Goal: Task Accomplishment & Management: Manage account settings

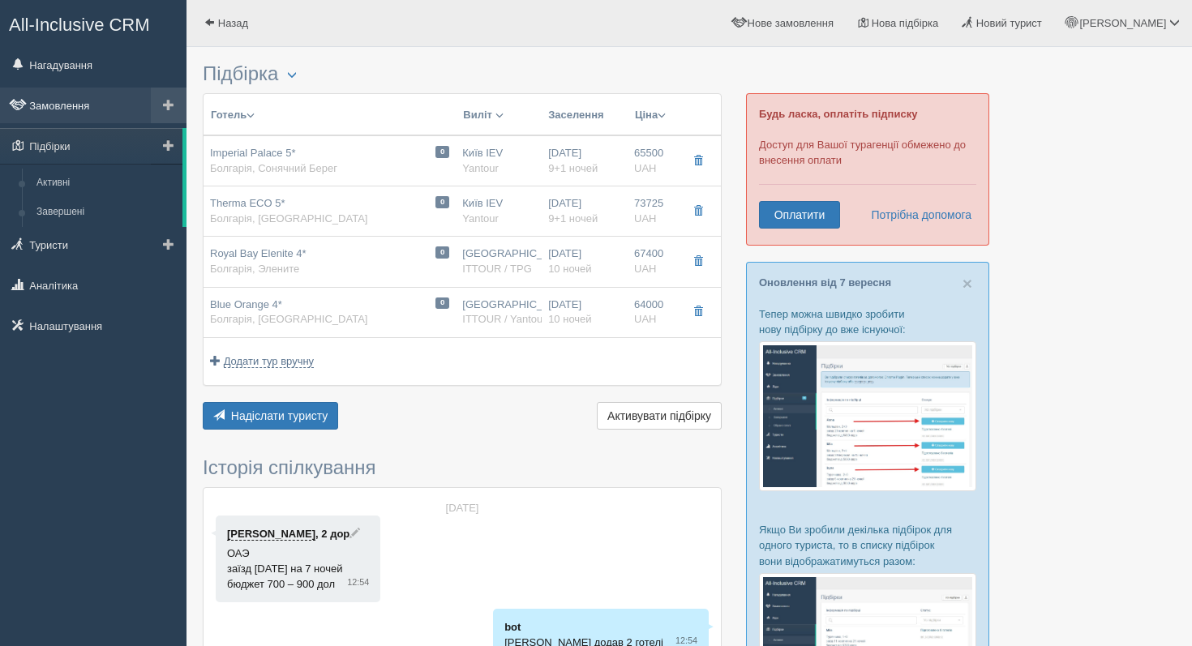
click at [92, 102] on link "Замовлення" at bounding box center [93, 106] width 186 height 36
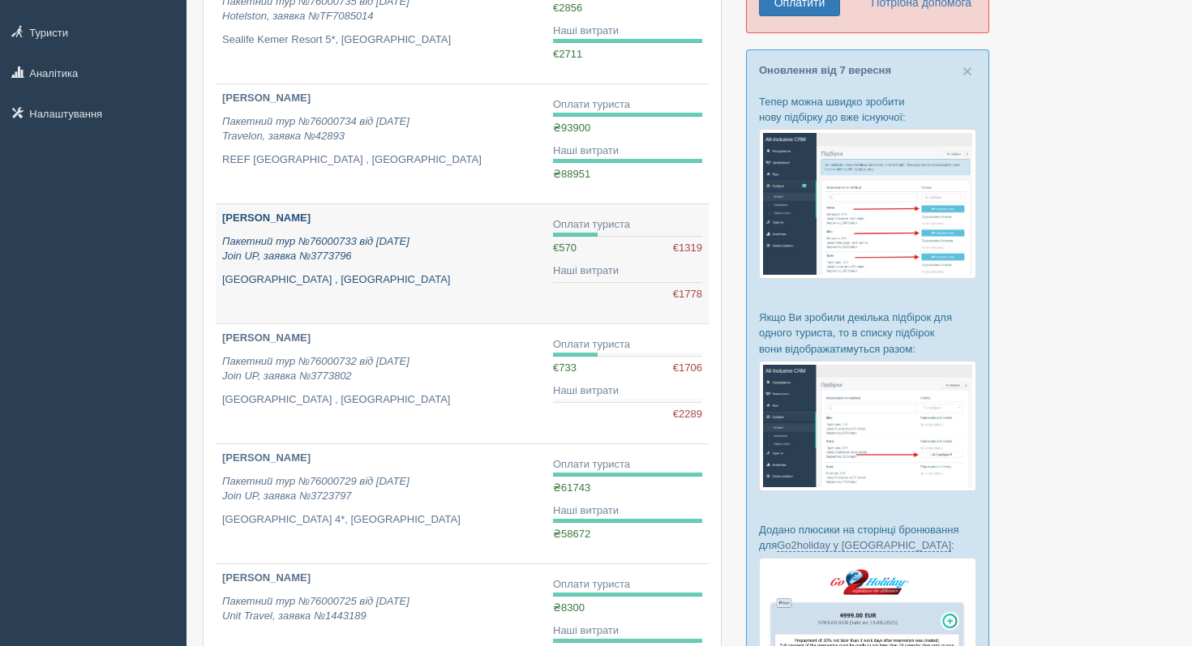
scroll to position [212, 0]
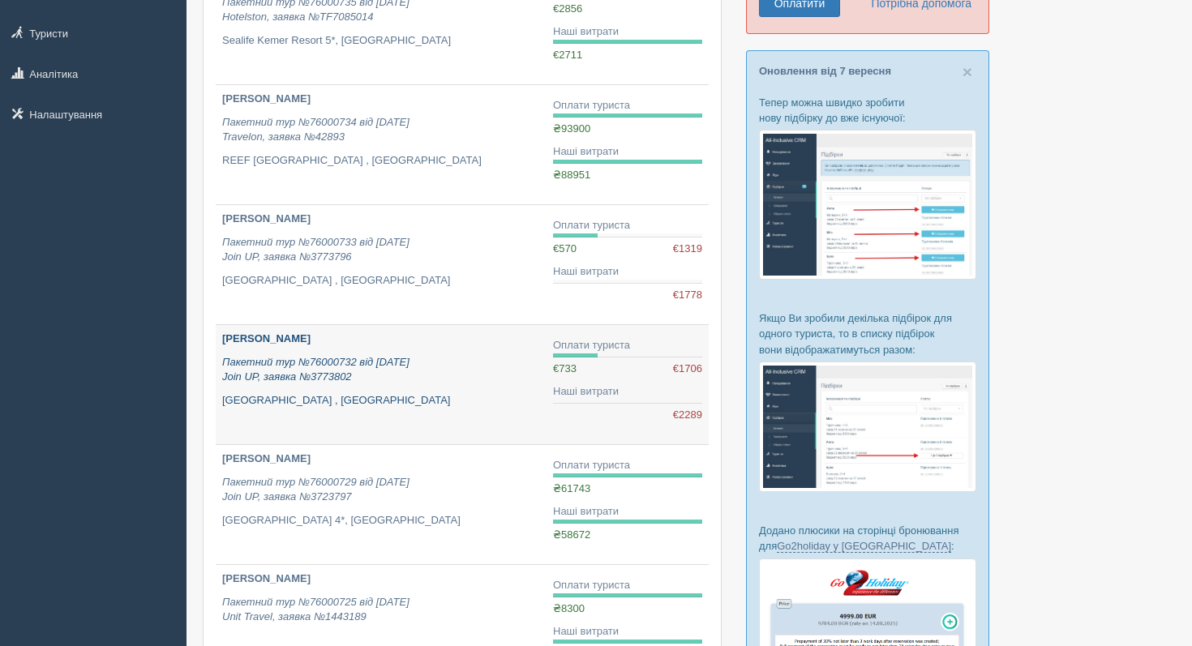
click at [358, 397] on p "Sentido Reef Oasis Suakin Resort , Єгипет" at bounding box center [381, 400] width 318 height 15
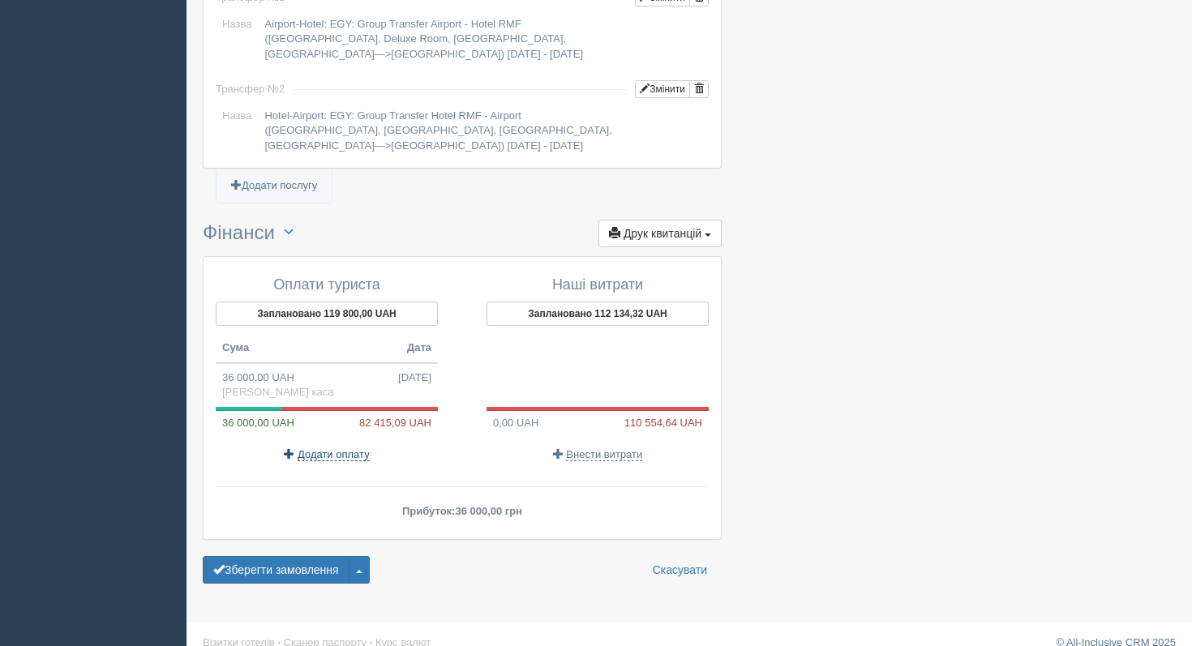
scroll to position [1575, 0]
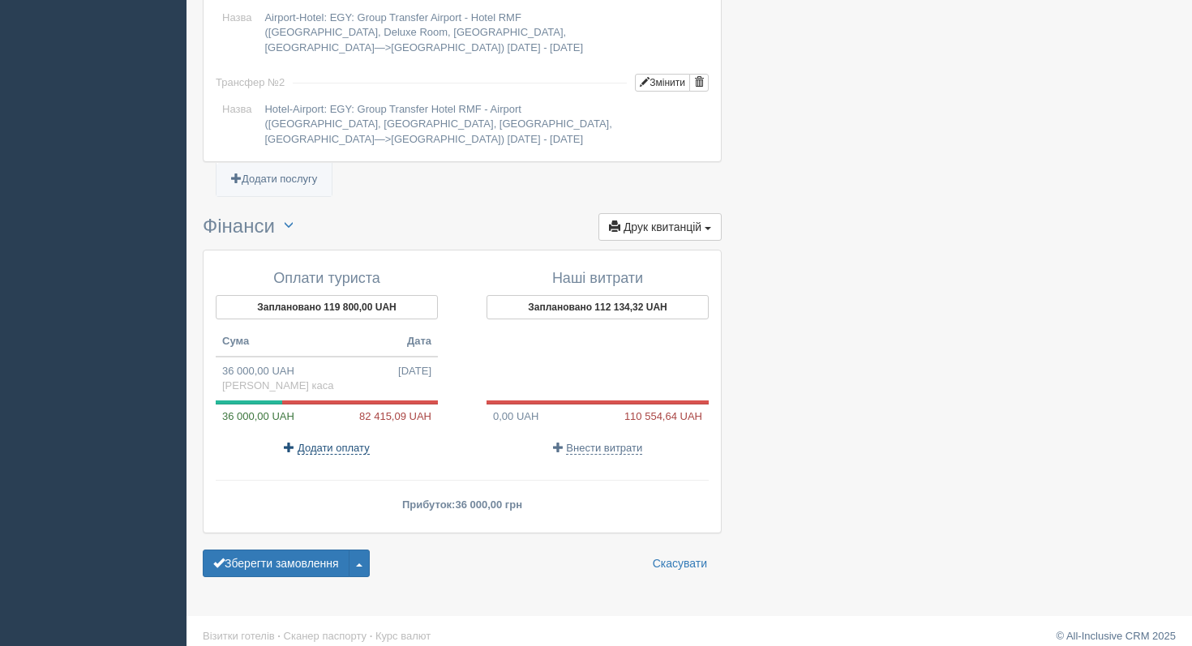
click at [327, 445] on span "Додати оплату" at bounding box center [334, 448] width 72 height 13
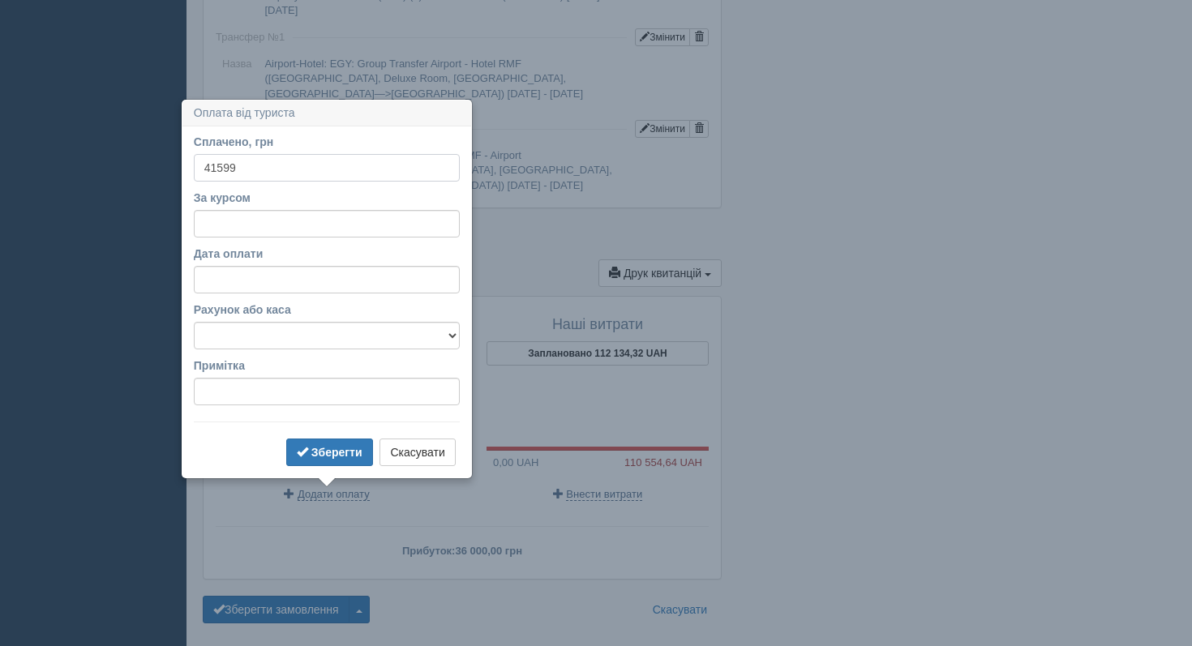
scroll to position [1527, 0]
type input "41599"
click at [433, 457] on button "Скасувати" at bounding box center [416, 454] width 75 height 28
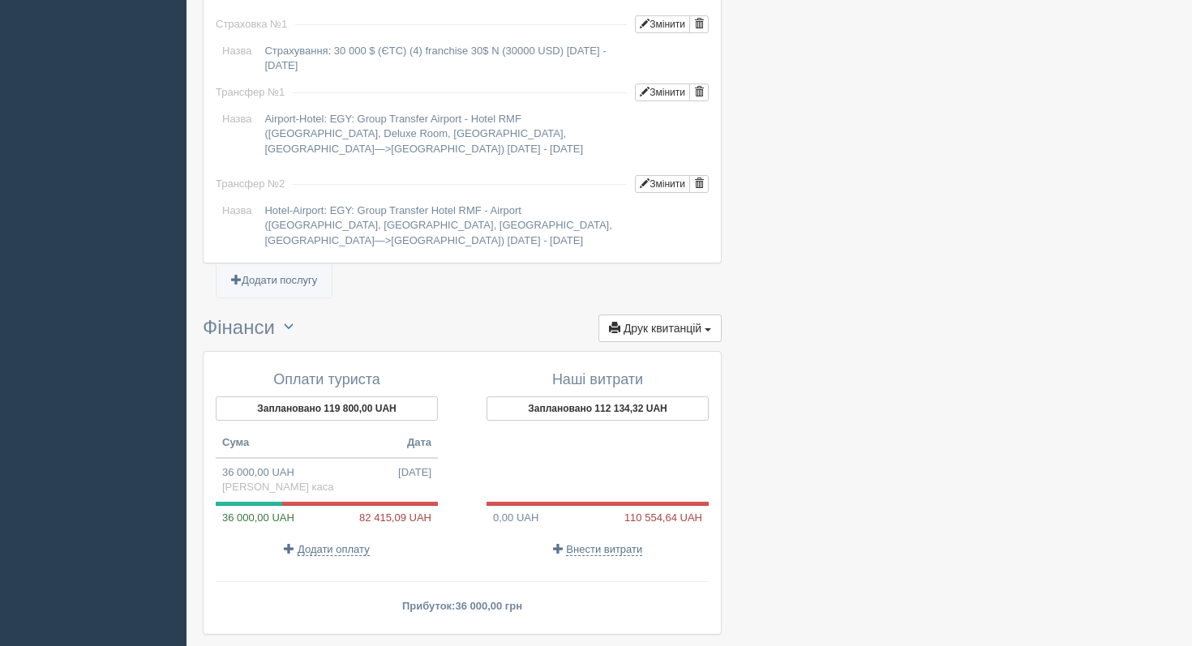
scroll to position [1587, 0]
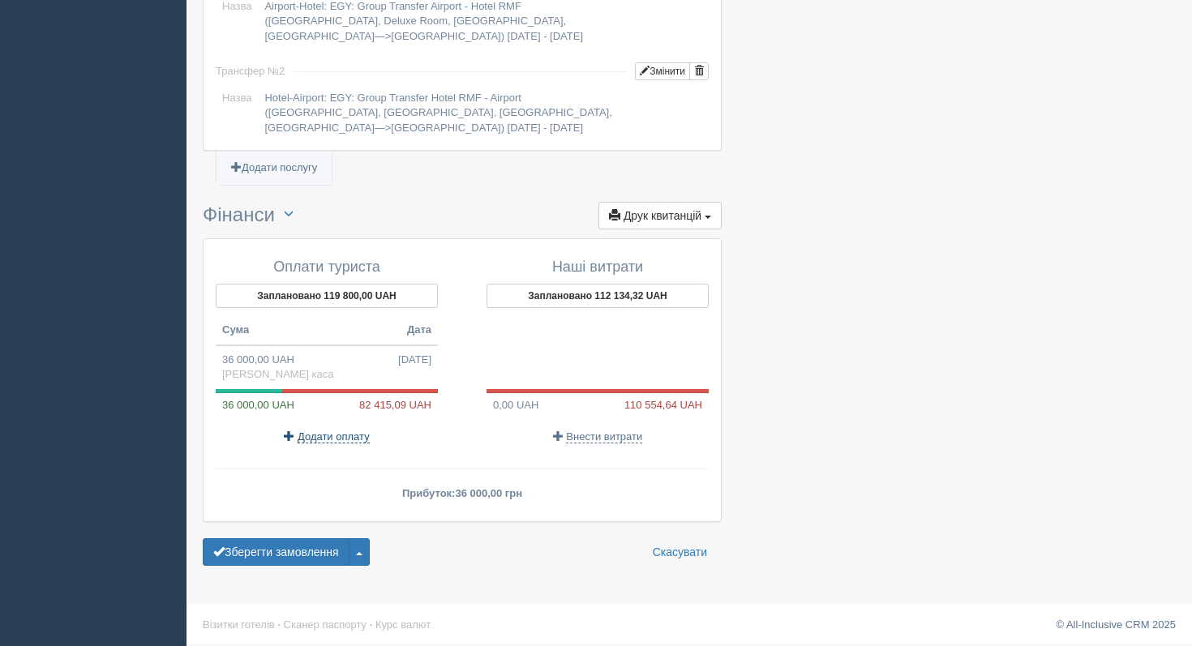
click at [352, 438] on span "Додати оплату" at bounding box center [334, 436] width 72 height 13
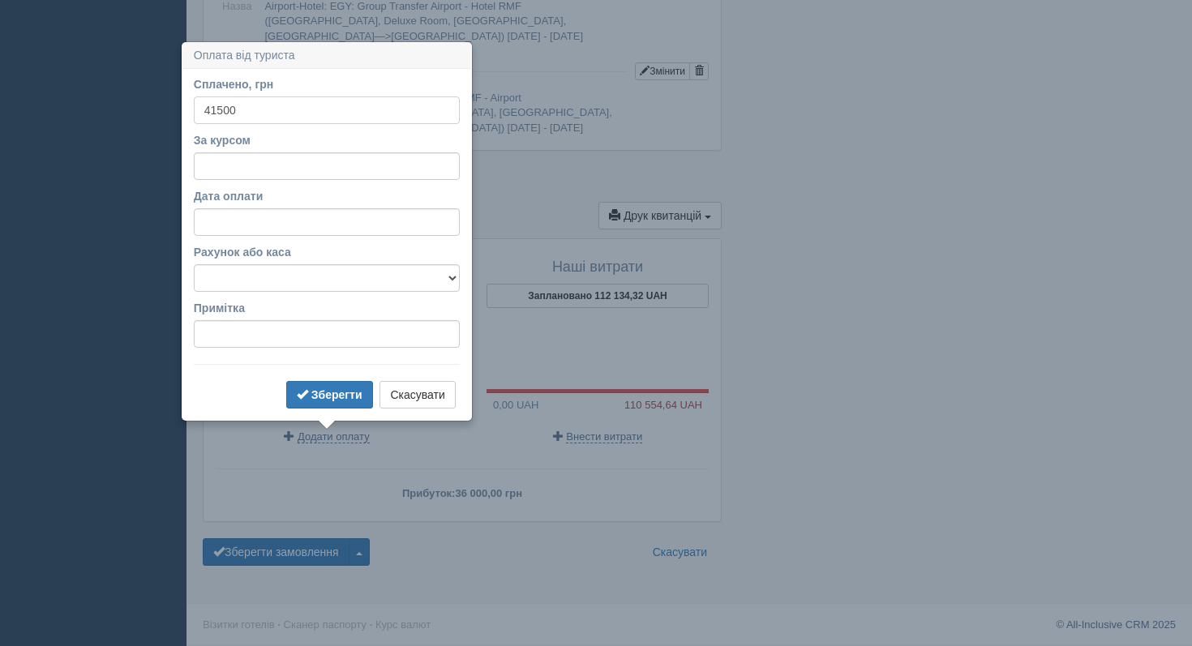
type input "41500"
click at [287, 167] on input "За курсом" at bounding box center [327, 166] width 266 height 28
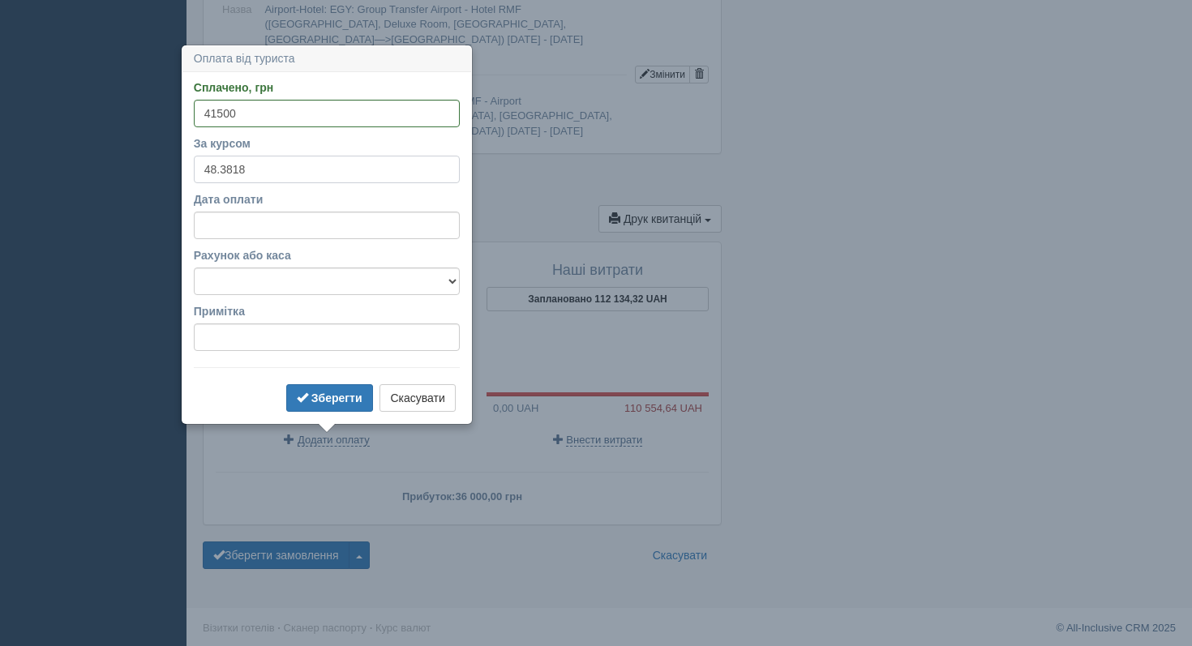
type input "48.3818"
click at [294, 222] on input "Дата оплати" at bounding box center [327, 226] width 266 height 28
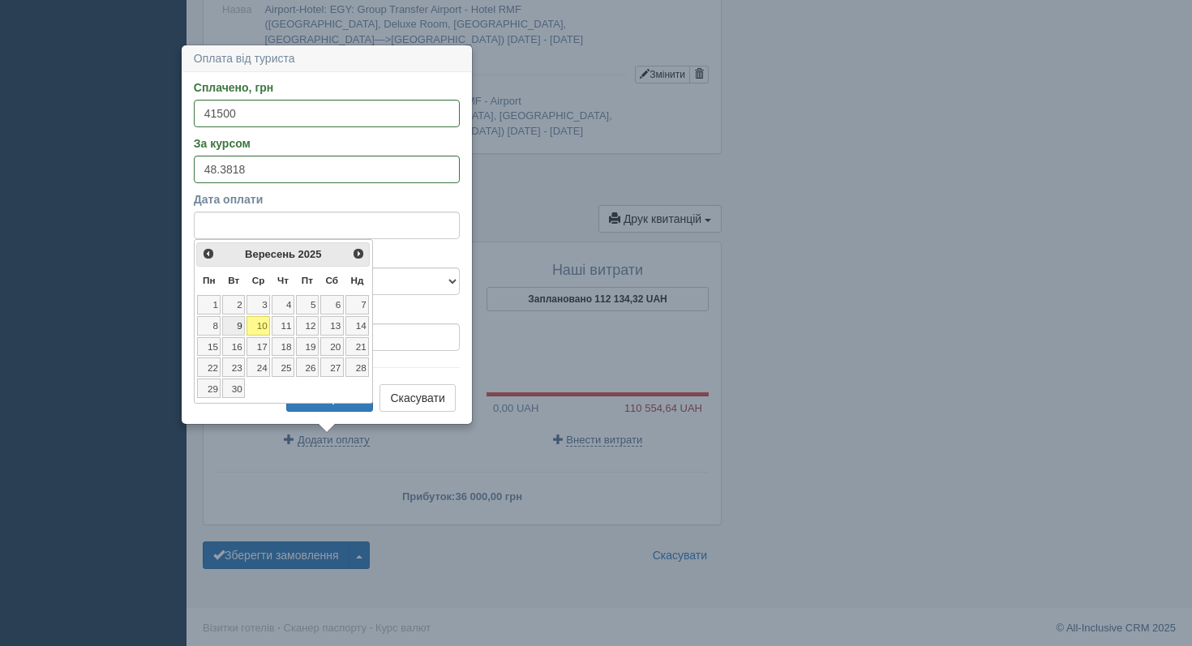
click at [237, 326] on link "9" at bounding box center [233, 325] width 23 height 19
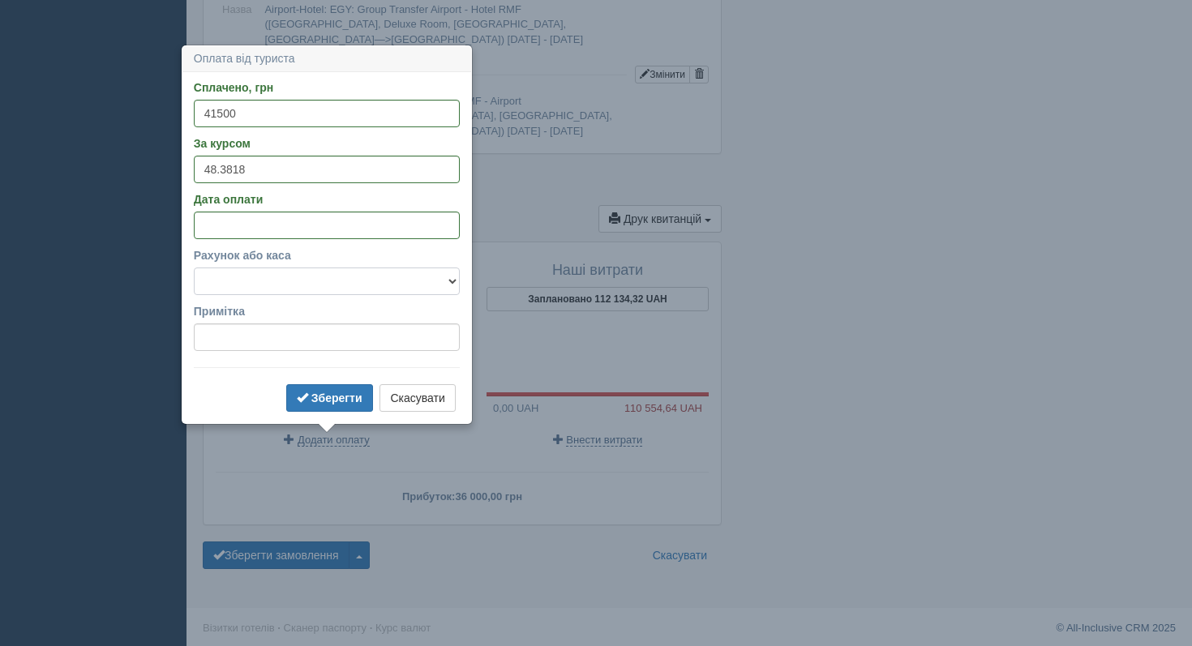
click at [255, 282] on select "Банківський рахунок Готівкова каса" at bounding box center [327, 282] width 266 height 28
select select "1188"
click at [306, 389] on button "Зберегти" at bounding box center [329, 398] width 87 height 28
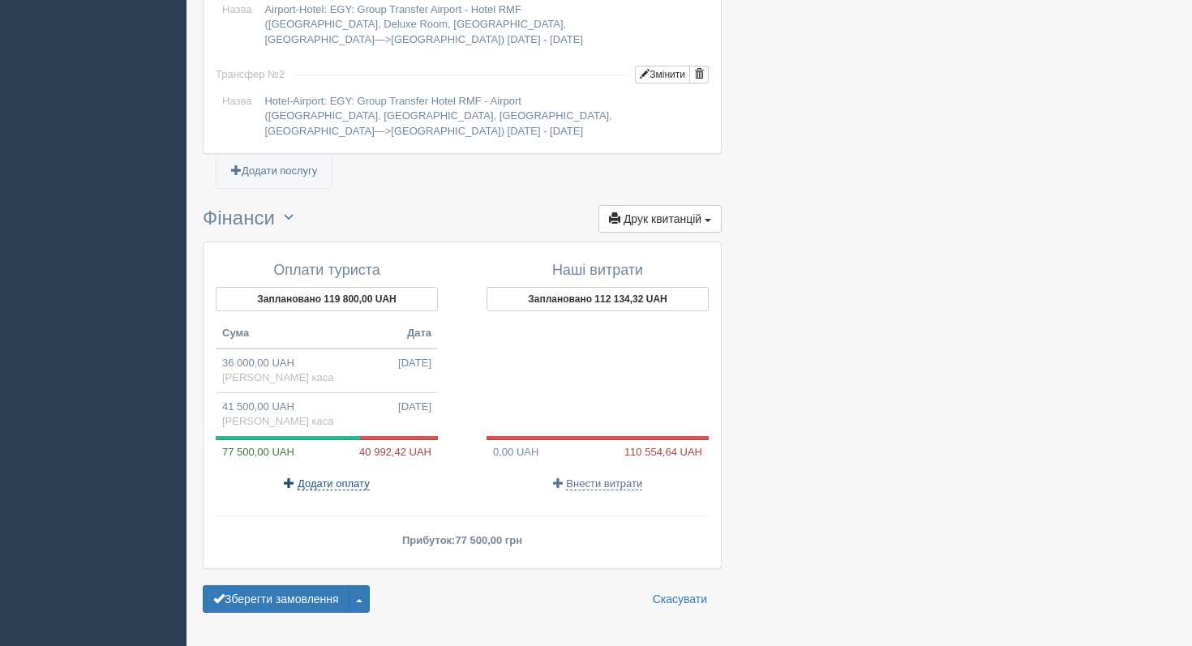
click at [316, 486] on span "Додати оплату" at bounding box center [334, 484] width 72 height 13
select select
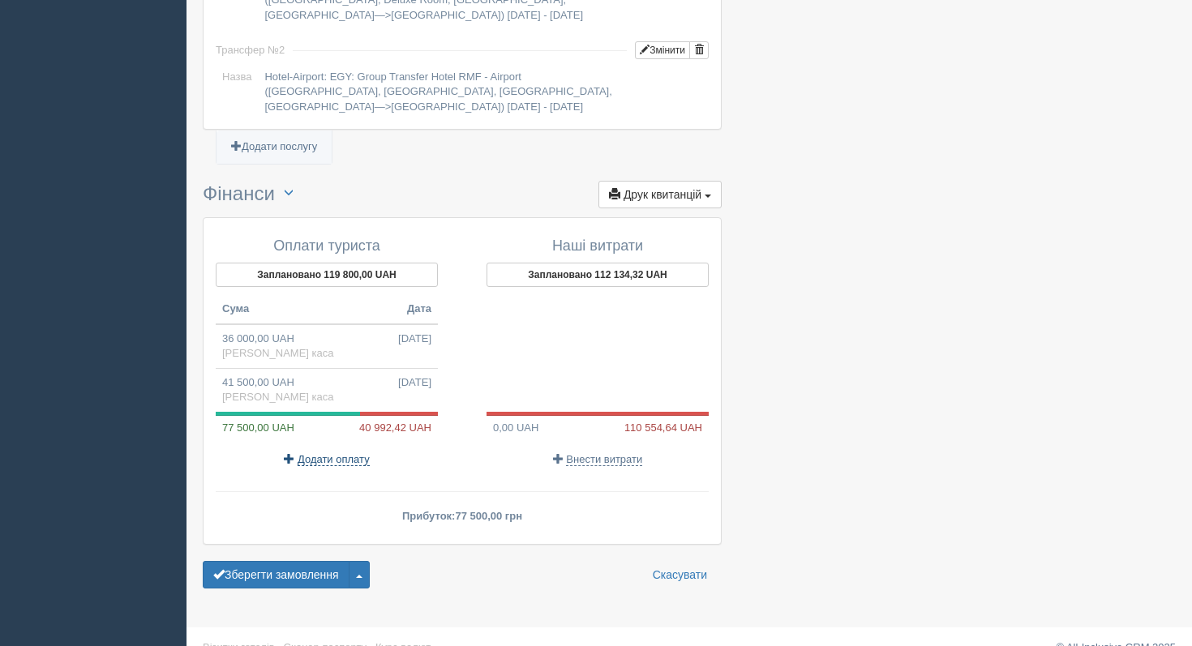
scroll to position [1630, 0]
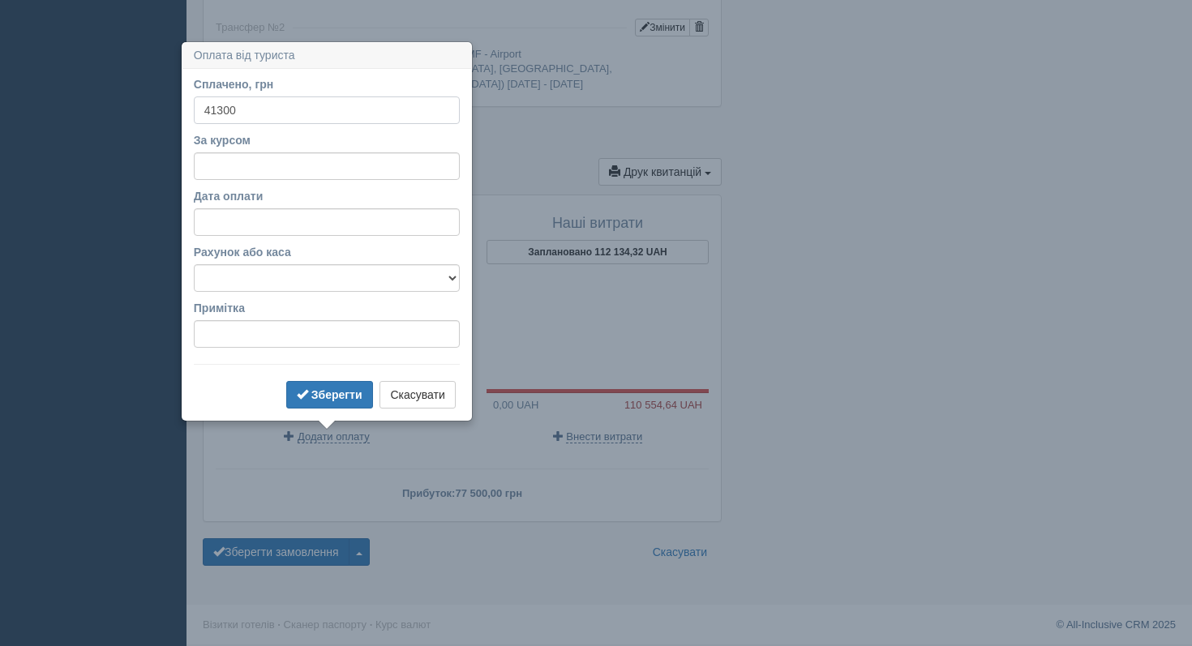
type input "41300"
click at [283, 173] on input "За курсом" at bounding box center [327, 166] width 266 height 28
type input "48.38"
click at [269, 270] on select "Банківський рахунок Готівкова каса" at bounding box center [327, 278] width 266 height 28
select select "1188"
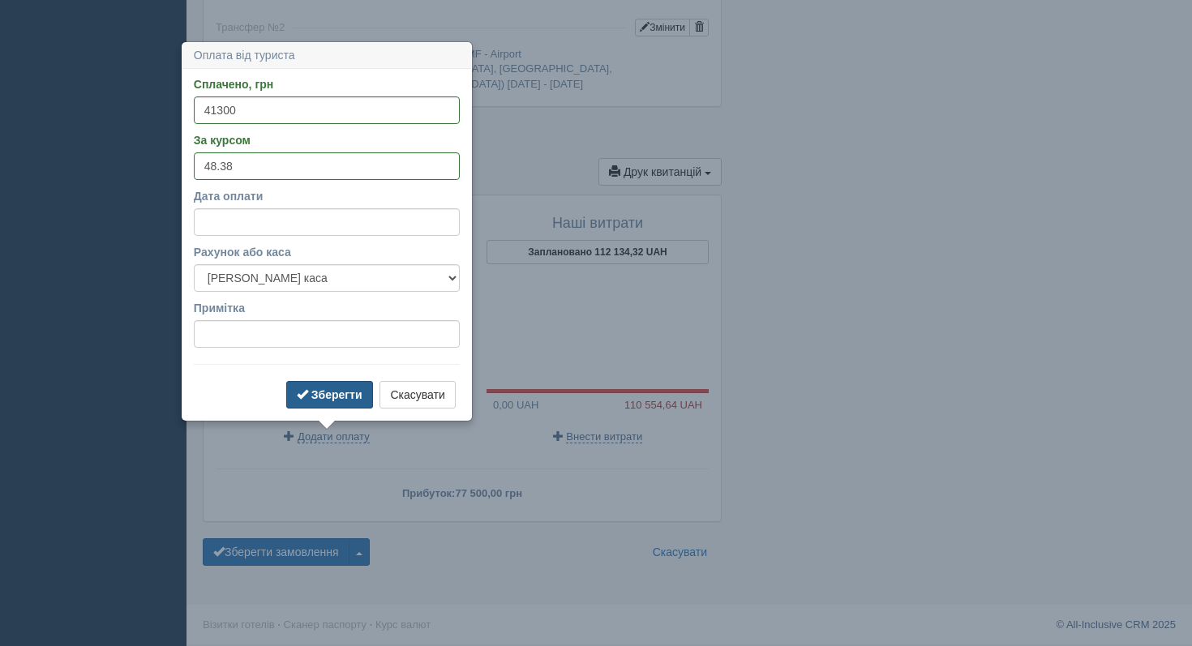
click at [316, 400] on b "Зберегти" at bounding box center [336, 394] width 51 height 13
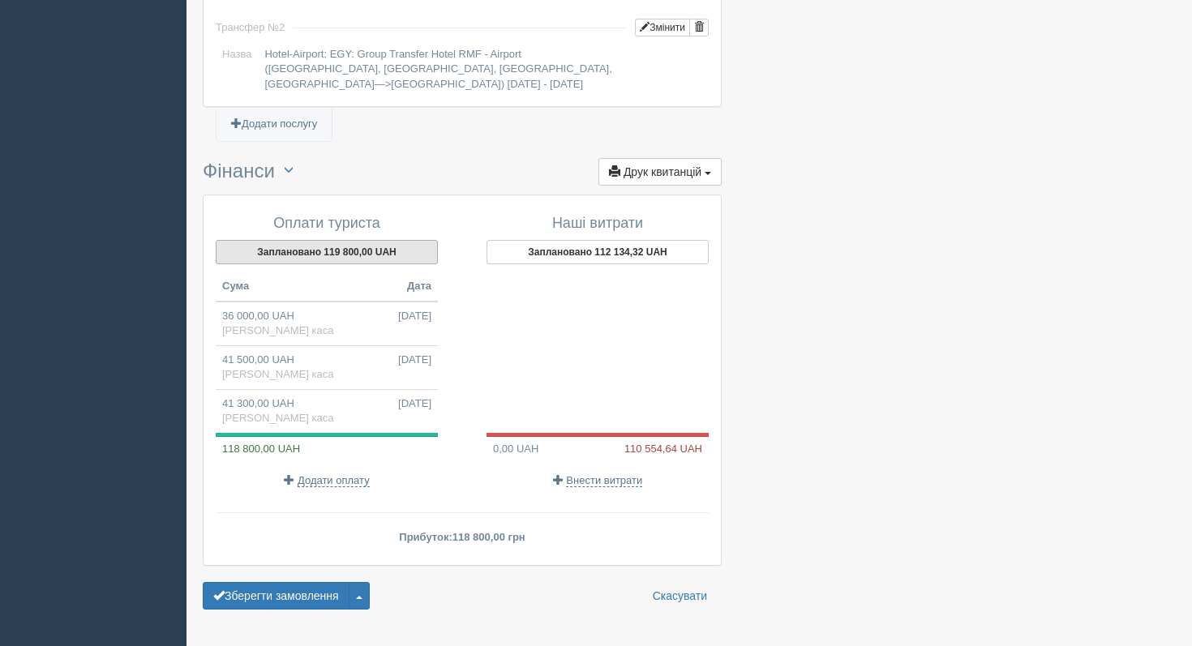
click at [315, 255] on button "Заплановано 119 800,00 UAH" at bounding box center [327, 252] width 222 height 24
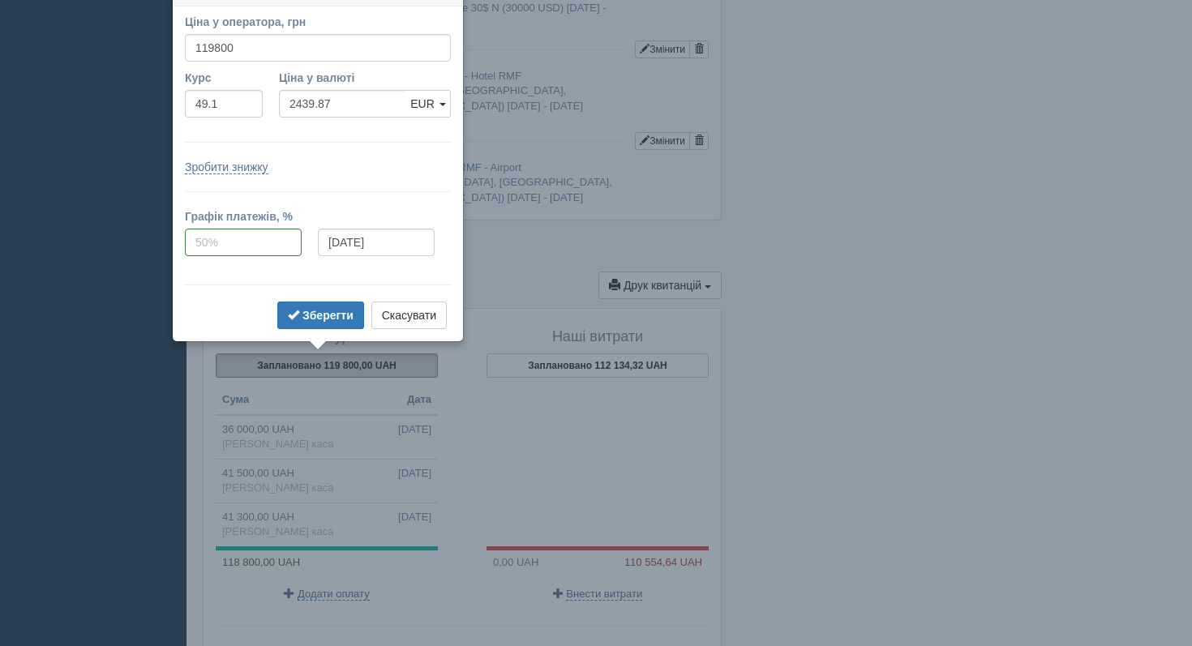
scroll to position [1496, 0]
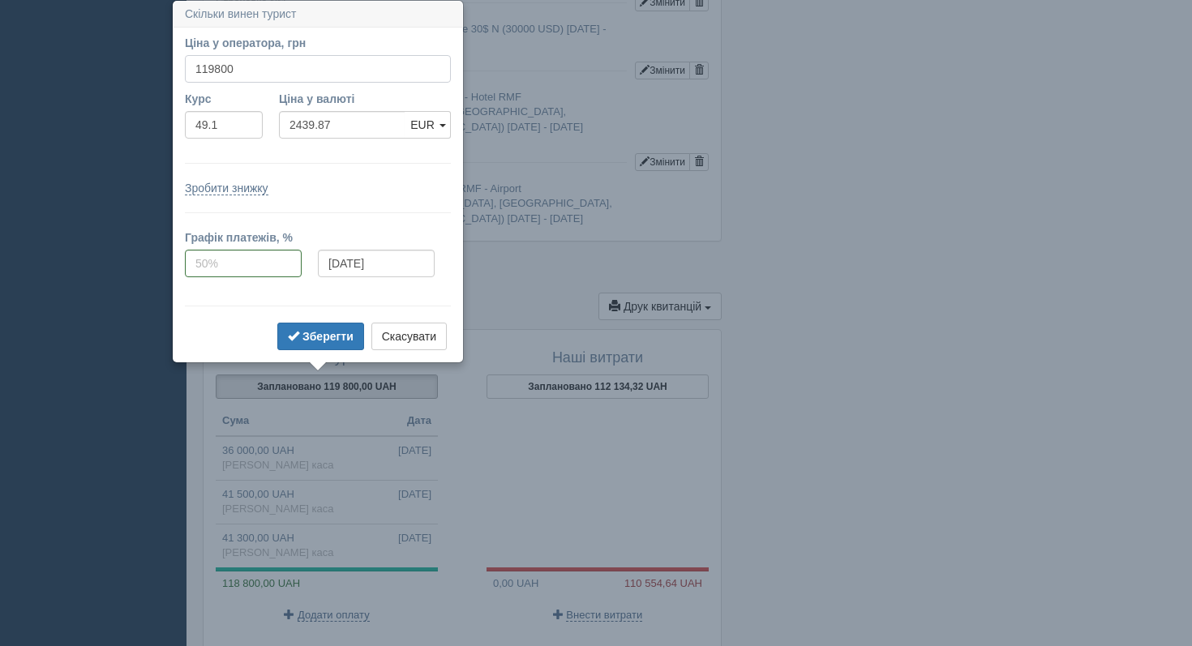
click at [215, 67] on input "119800" at bounding box center [318, 69] width 266 height 28
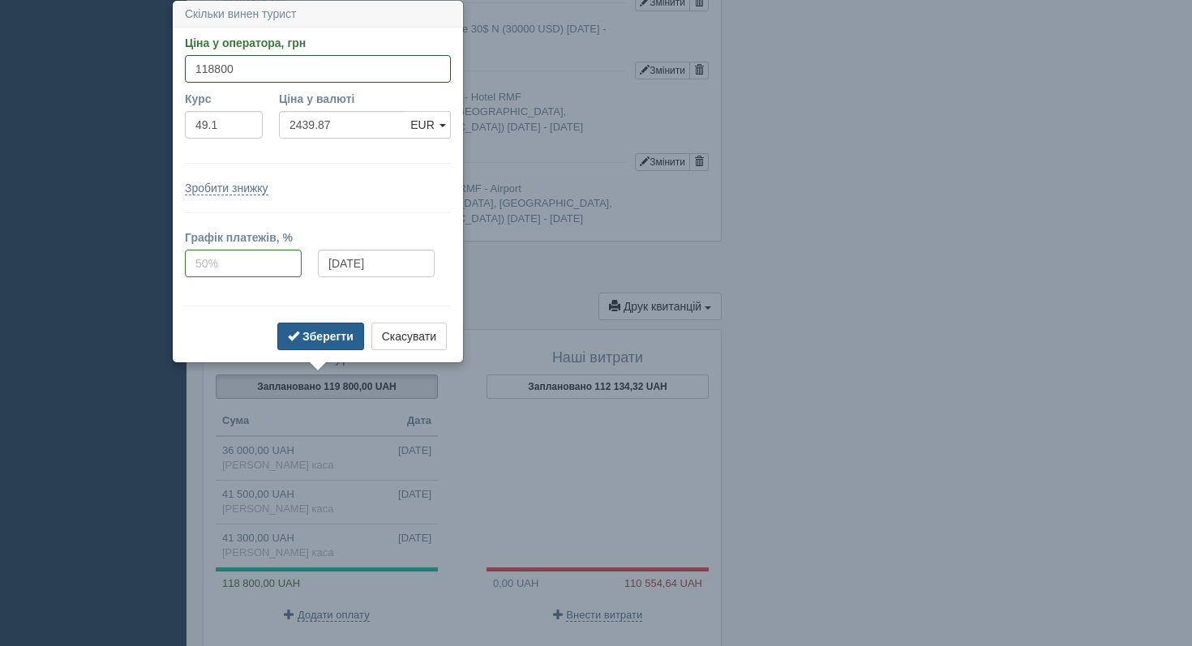
type input "118800"
type input "2419.55"
click at [302, 341] on b "Зберегти" at bounding box center [327, 336] width 51 height 13
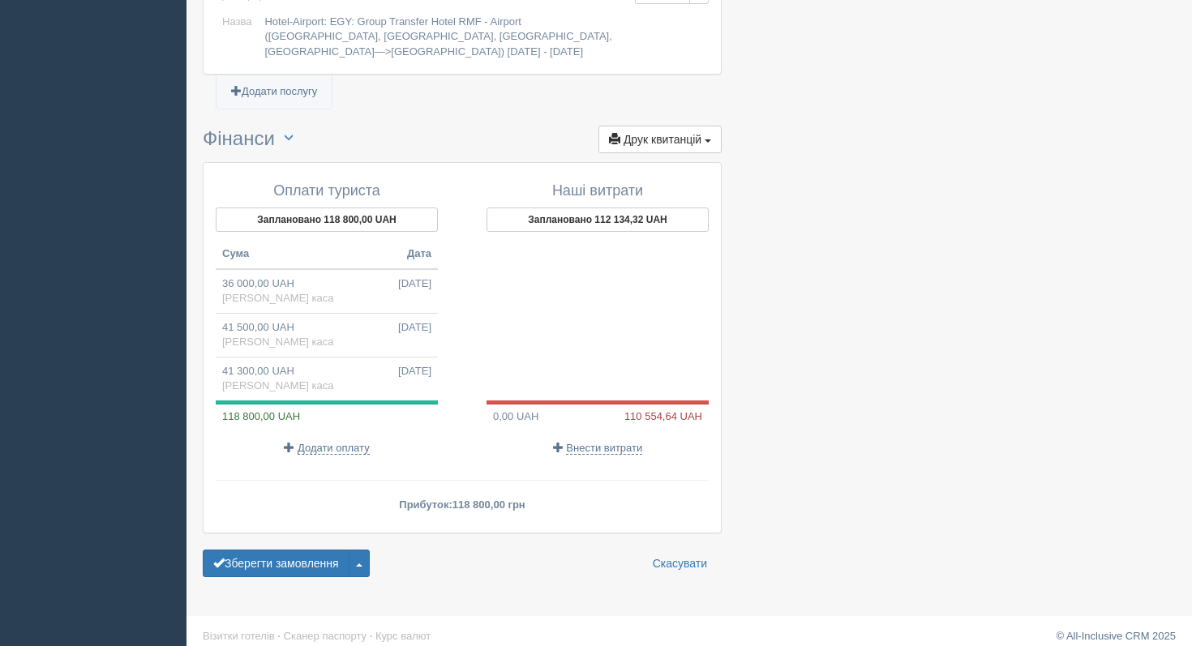
scroll to position [1664, 0]
click at [370, 298] on td "36 000,00 UAH 26.07.2025 Готівкова каса" at bounding box center [327, 290] width 222 height 45
type input "36000.00"
type input "49.10"
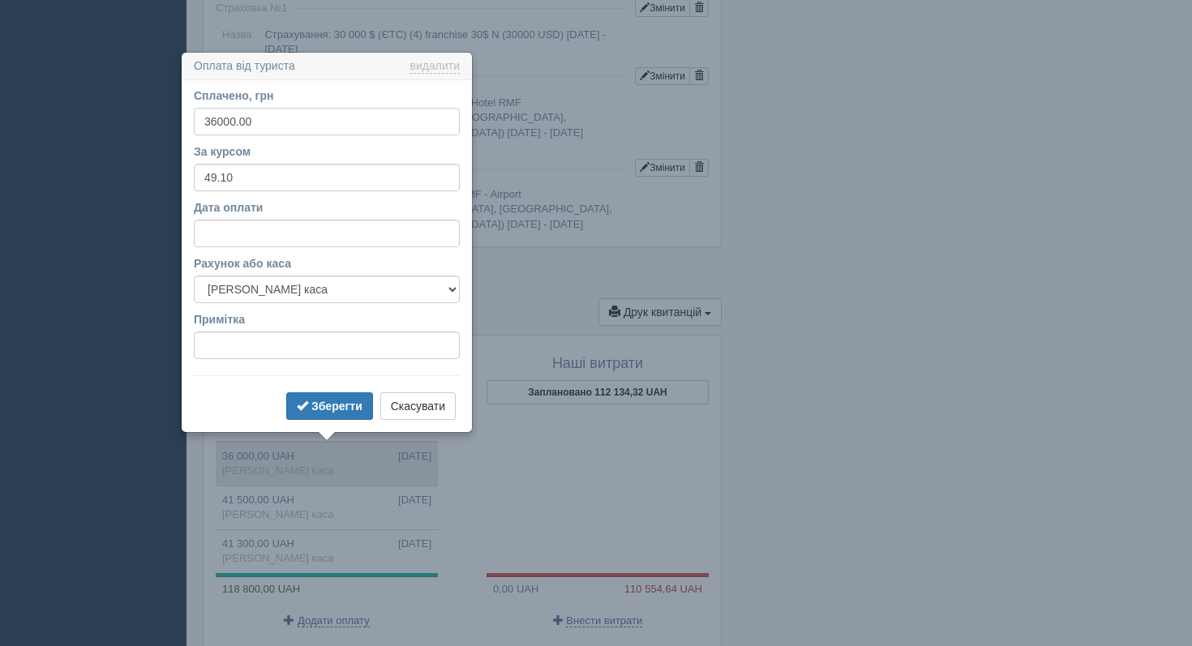
scroll to position [1542, 0]
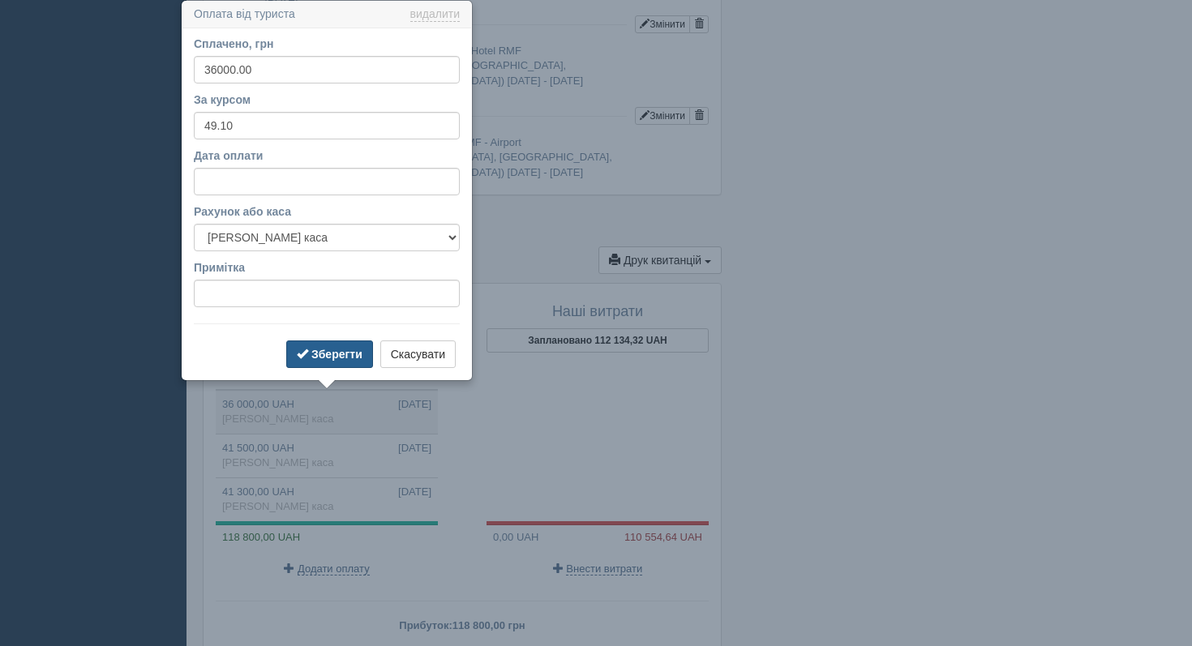
click at [340, 361] on button "Зберегти" at bounding box center [329, 354] width 87 height 28
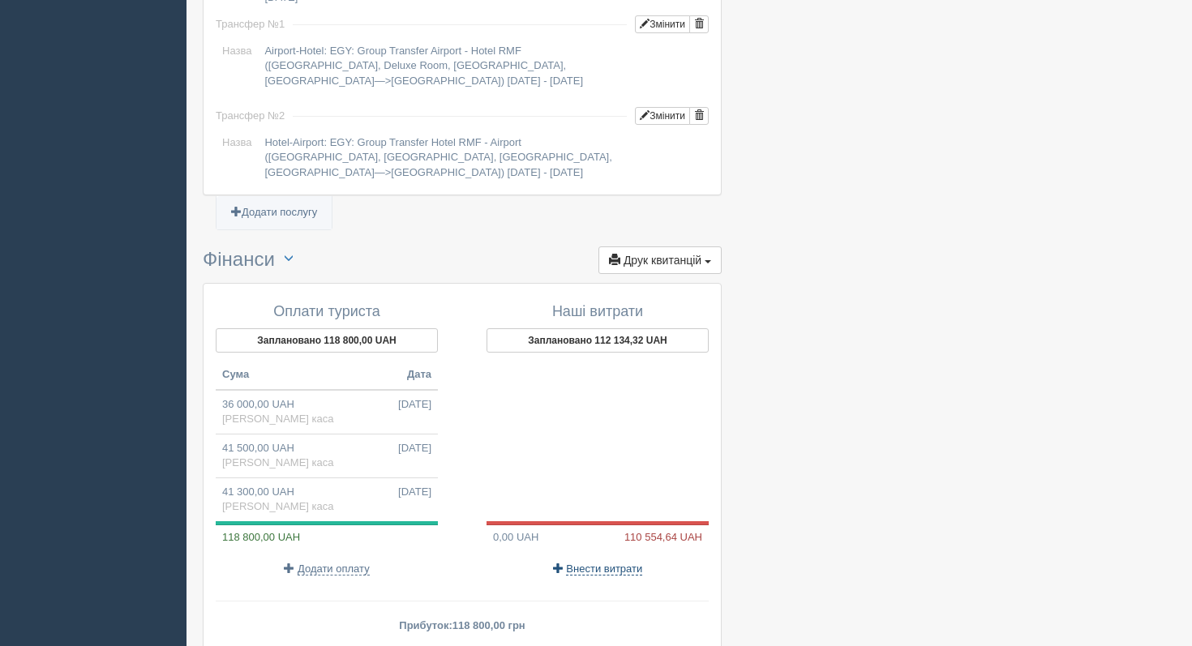
click at [588, 567] on span "Внести витрати" at bounding box center [604, 569] width 76 height 13
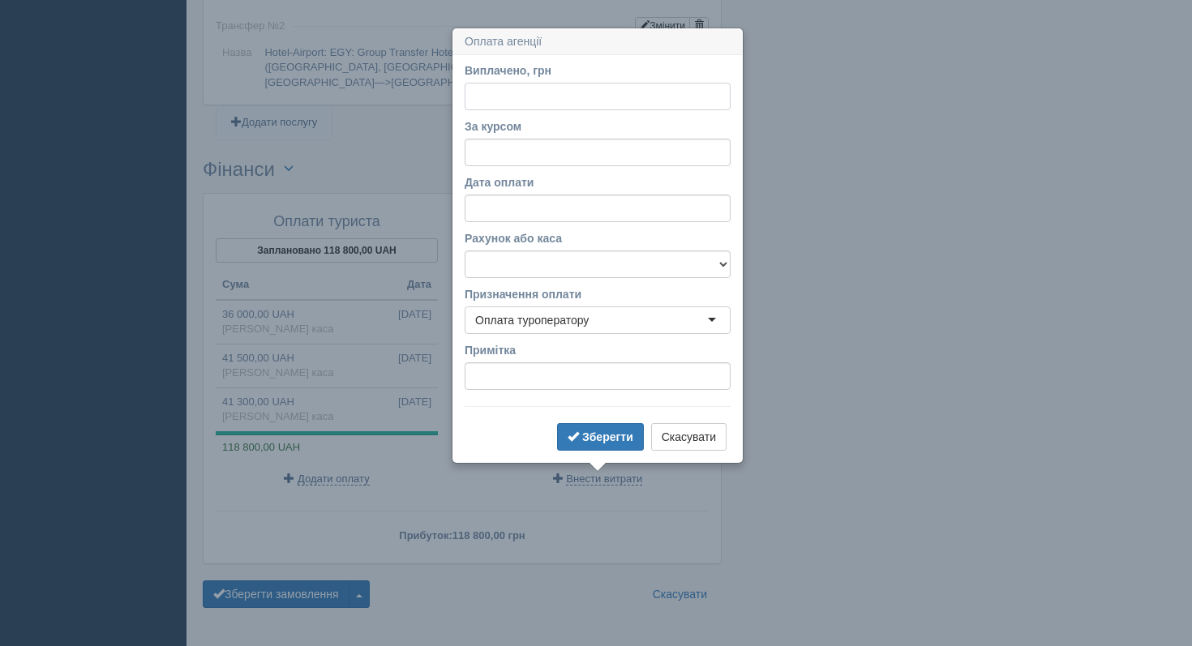
scroll to position [1659, 0]
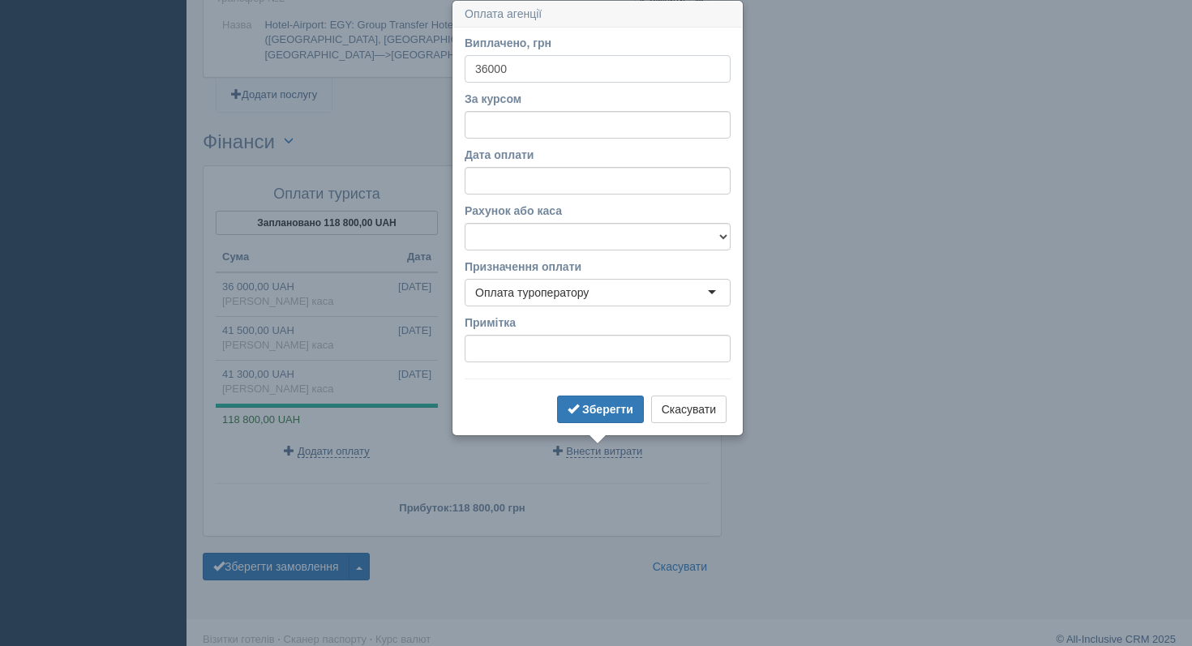
type input "36000"
click at [507, 128] on input "За курсом" at bounding box center [598, 125] width 266 height 28
type input "49.10"
click at [516, 179] on input "Дата оплати" at bounding box center [598, 181] width 266 height 28
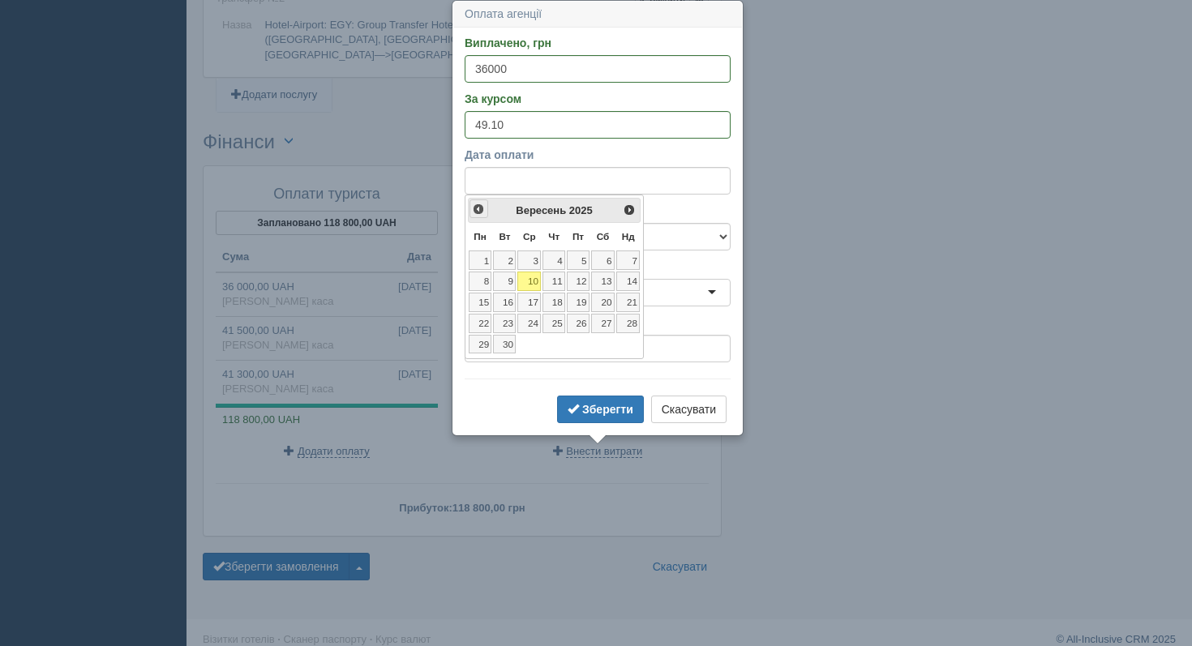
click at [487, 208] on link "<Попер" at bounding box center [478, 208] width 19 height 19
click at [482, 209] on span "<Попер" at bounding box center [478, 209] width 13 height 13
click at [633, 325] on link "27" at bounding box center [628, 323] width 24 height 19
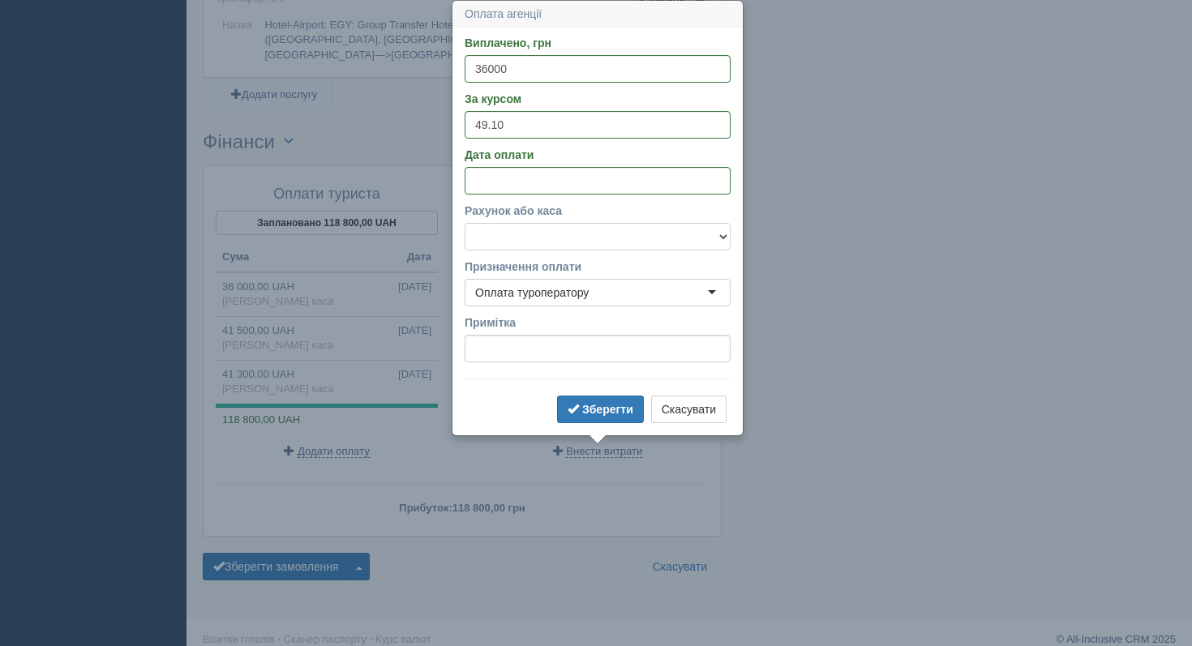
click at [601, 238] on select "Банківський рахунок Готівкова каса" at bounding box center [598, 237] width 266 height 28
select select "1189"
click at [600, 182] on input "Дата оплати" at bounding box center [598, 181] width 266 height 28
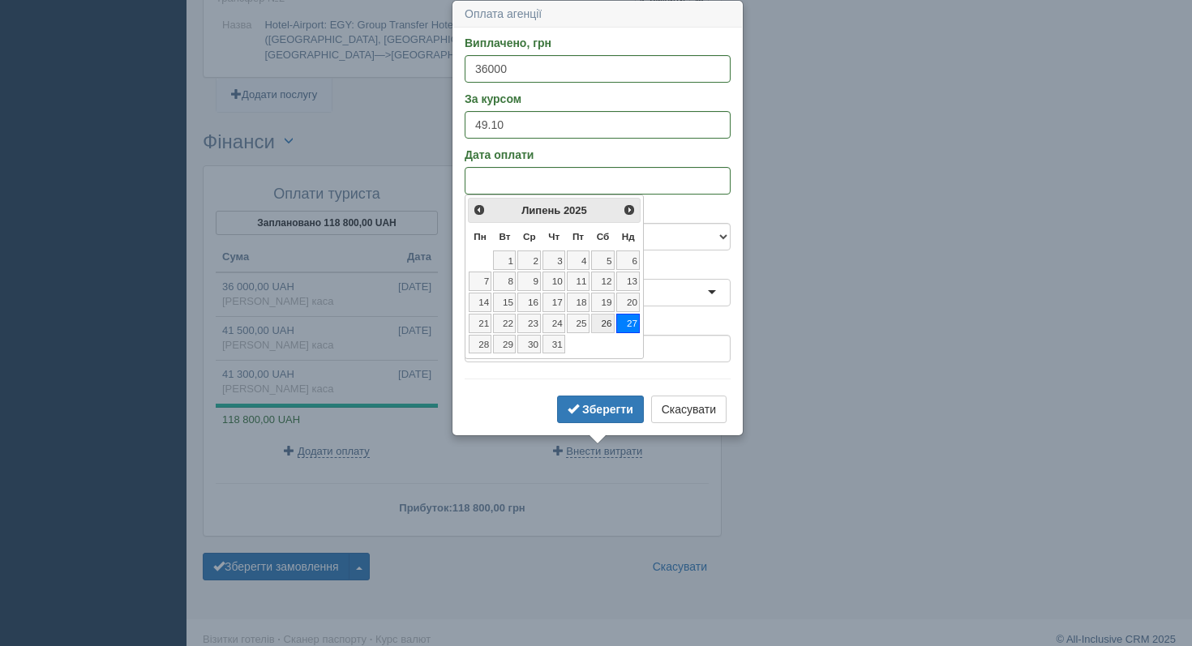
click at [605, 325] on link "26" at bounding box center [603, 323] width 24 height 19
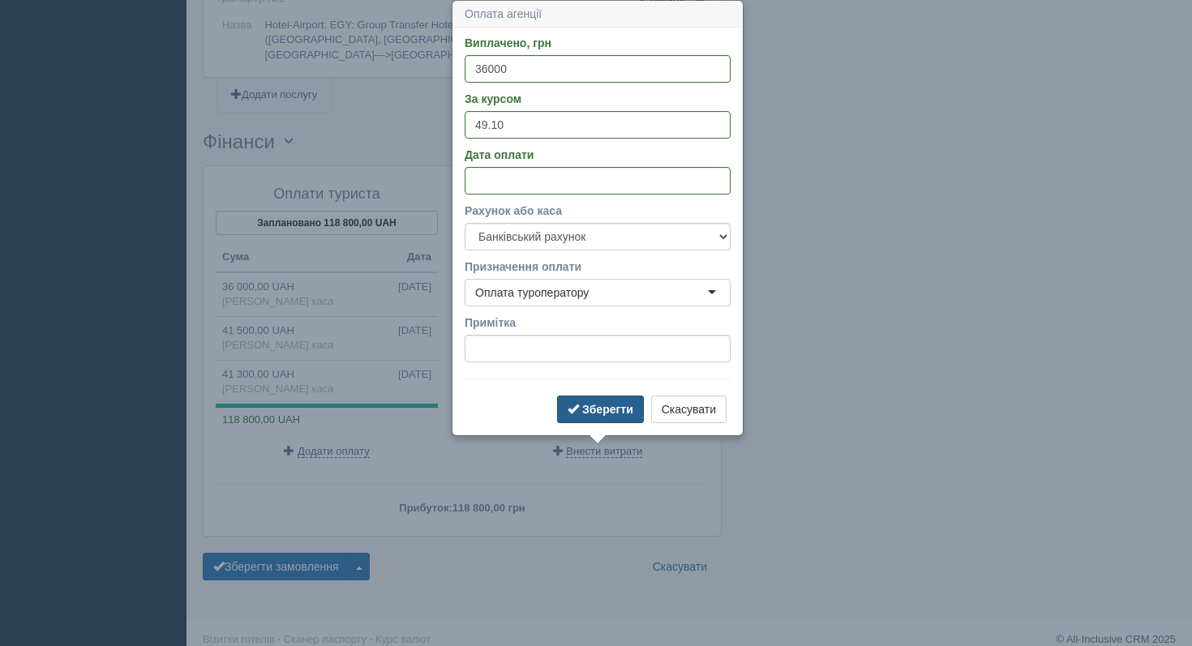
click at [570, 409] on span "submit" at bounding box center [572, 408] width 11 height 11
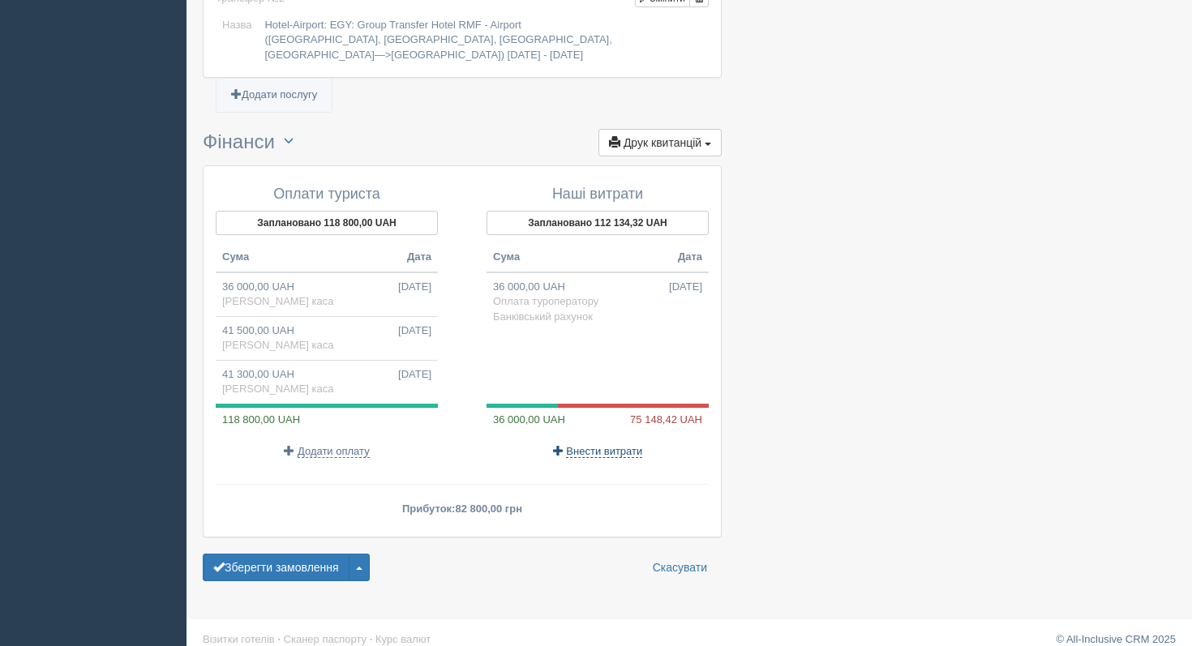
click at [576, 445] on span "Внести витрати" at bounding box center [604, 451] width 76 height 13
select select
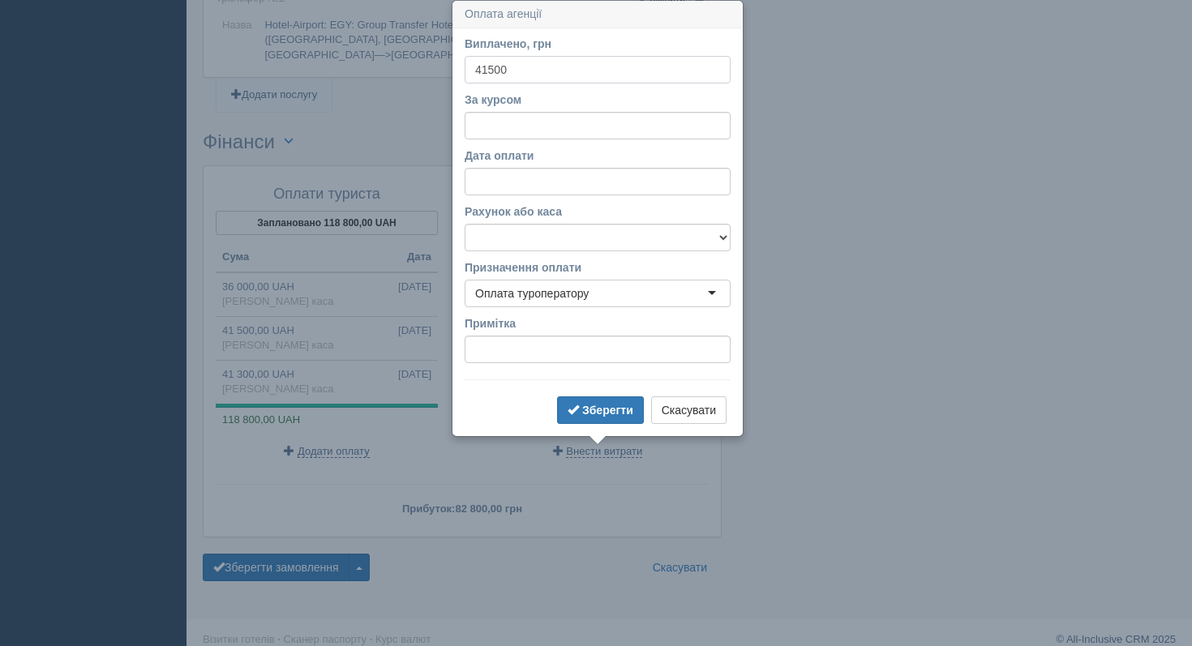
type input "41500"
click at [550, 120] on input "За курсом" at bounding box center [598, 126] width 266 height 28
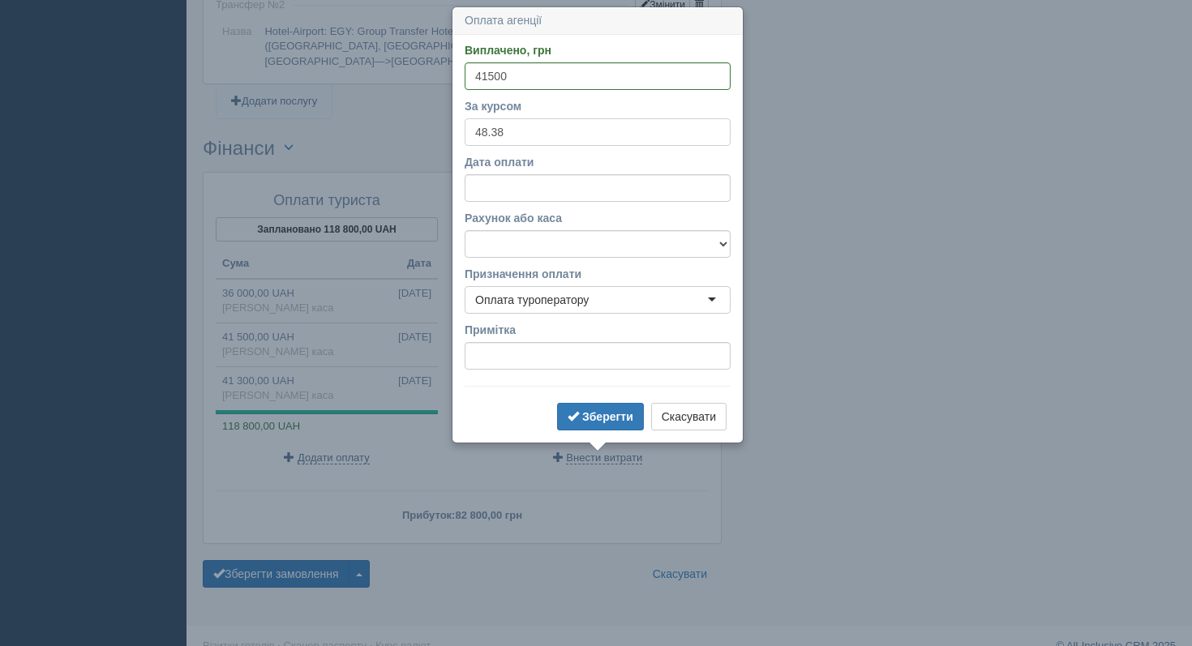
type input "48.38"
click at [522, 181] on input "Дата оплати" at bounding box center [598, 188] width 266 height 28
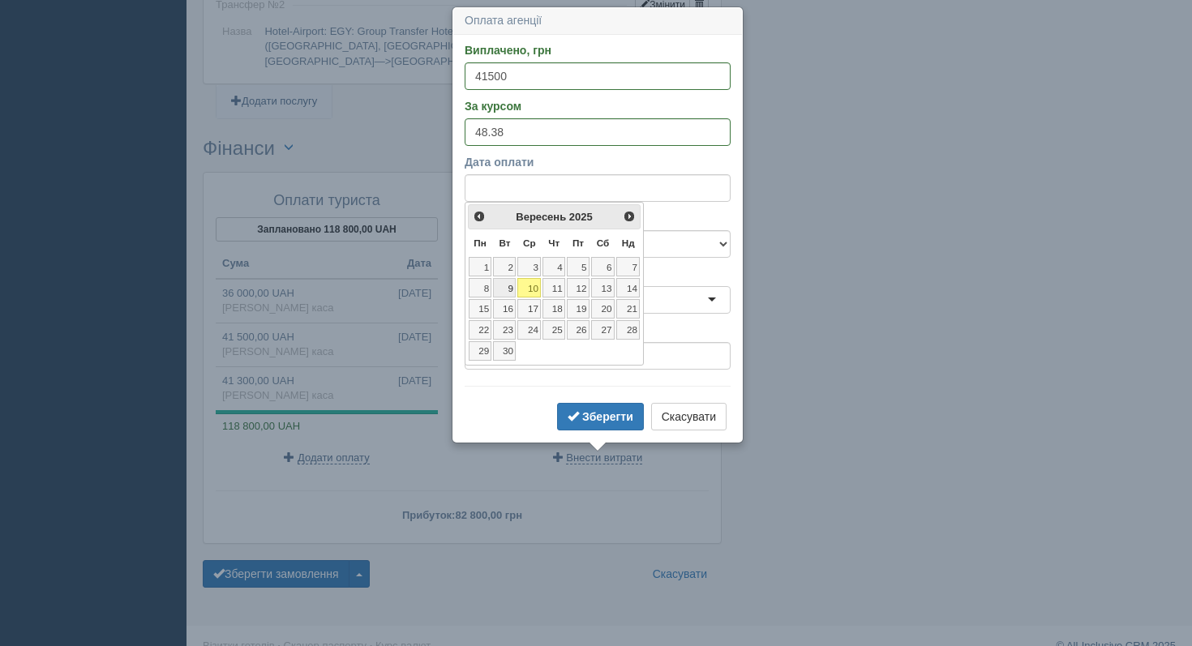
click at [504, 297] on link "9" at bounding box center [504, 287] width 23 height 19
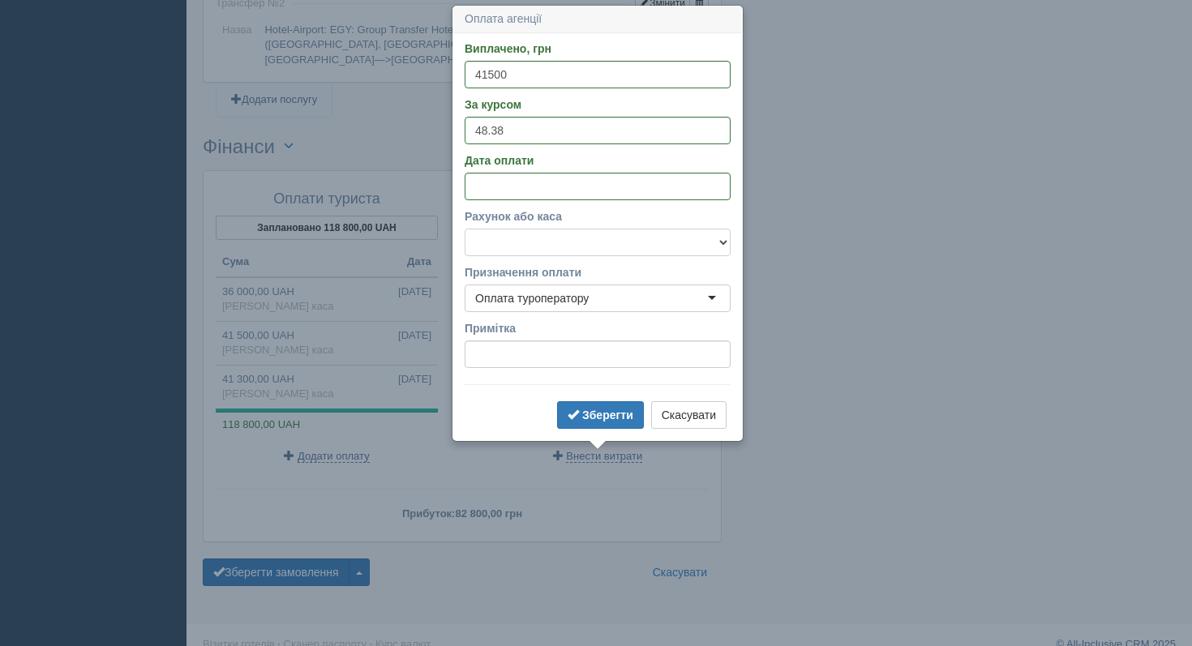
click at [506, 246] on select "Банківський рахунок Готівкова каса" at bounding box center [598, 243] width 266 height 28
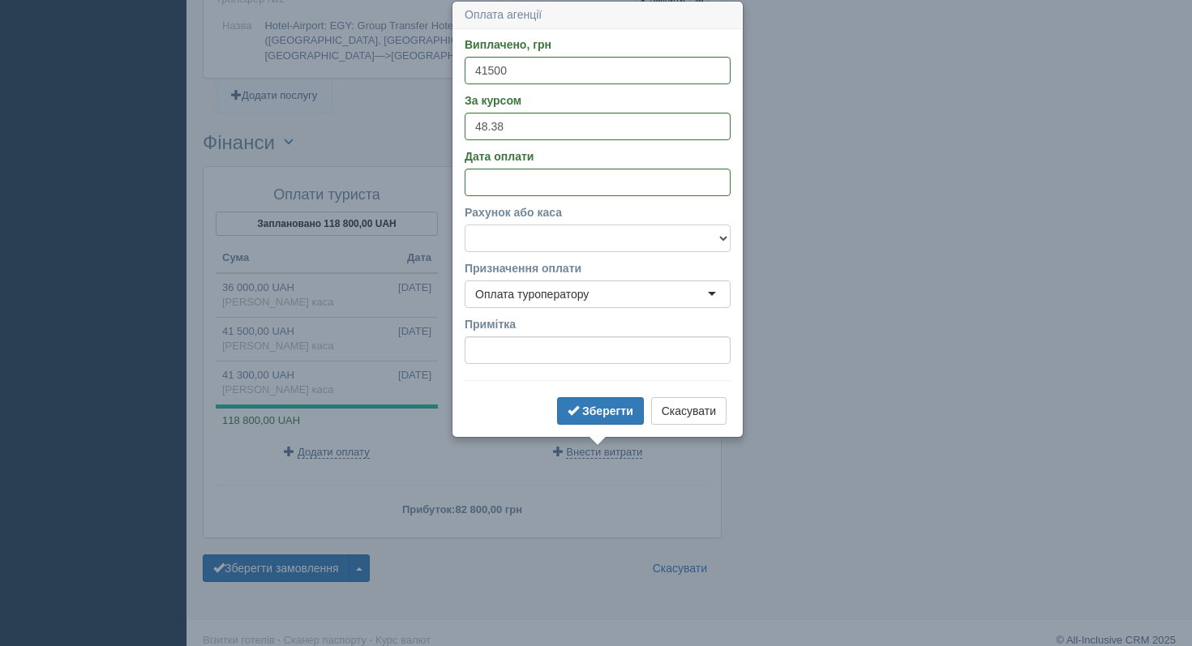
scroll to position [1659, 0]
select select "1189"
click at [568, 404] on span "submit" at bounding box center [572, 409] width 11 height 11
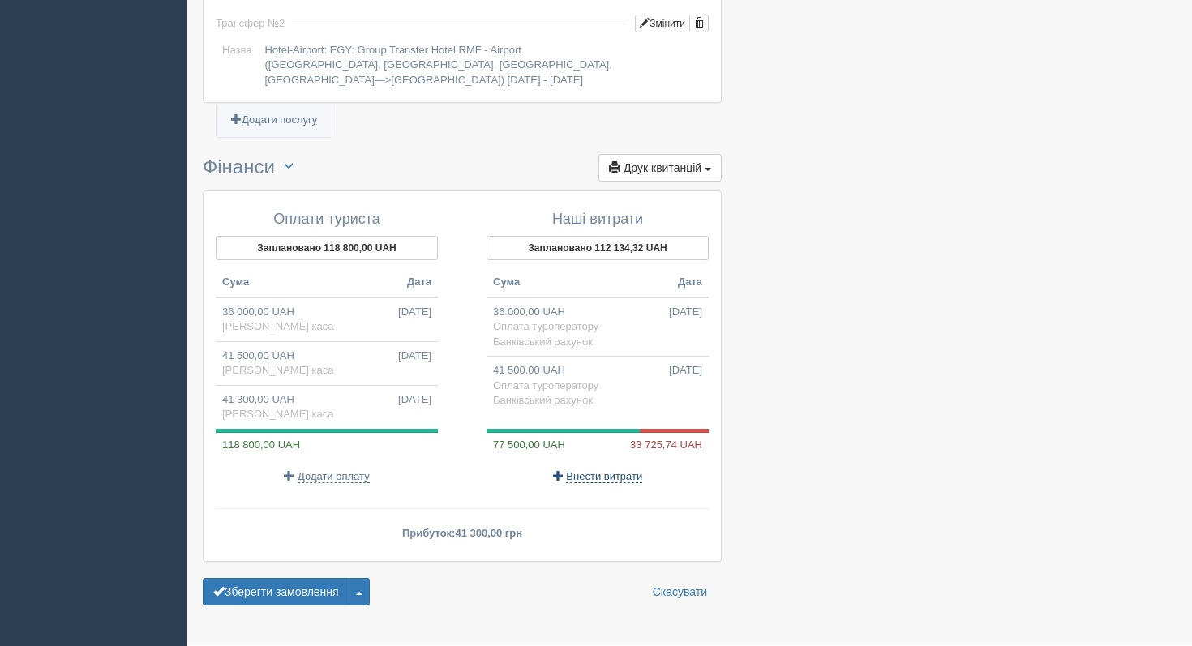
click at [627, 472] on span "Внести витрати" at bounding box center [604, 476] width 76 height 13
select select
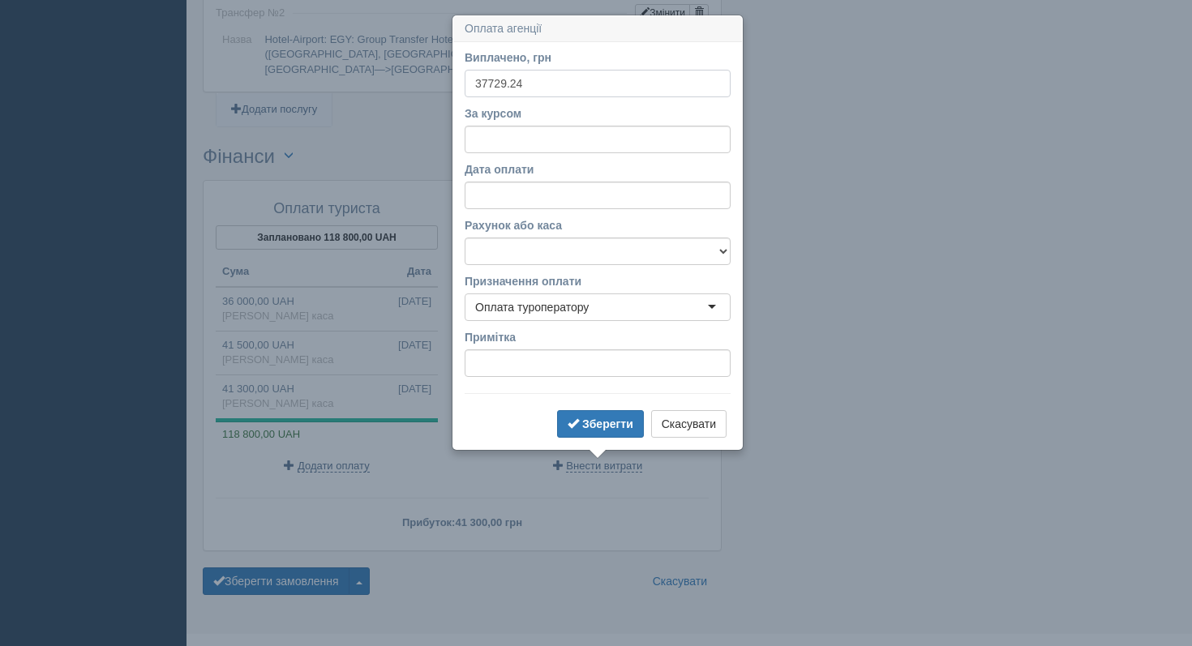
scroll to position [1674, 0]
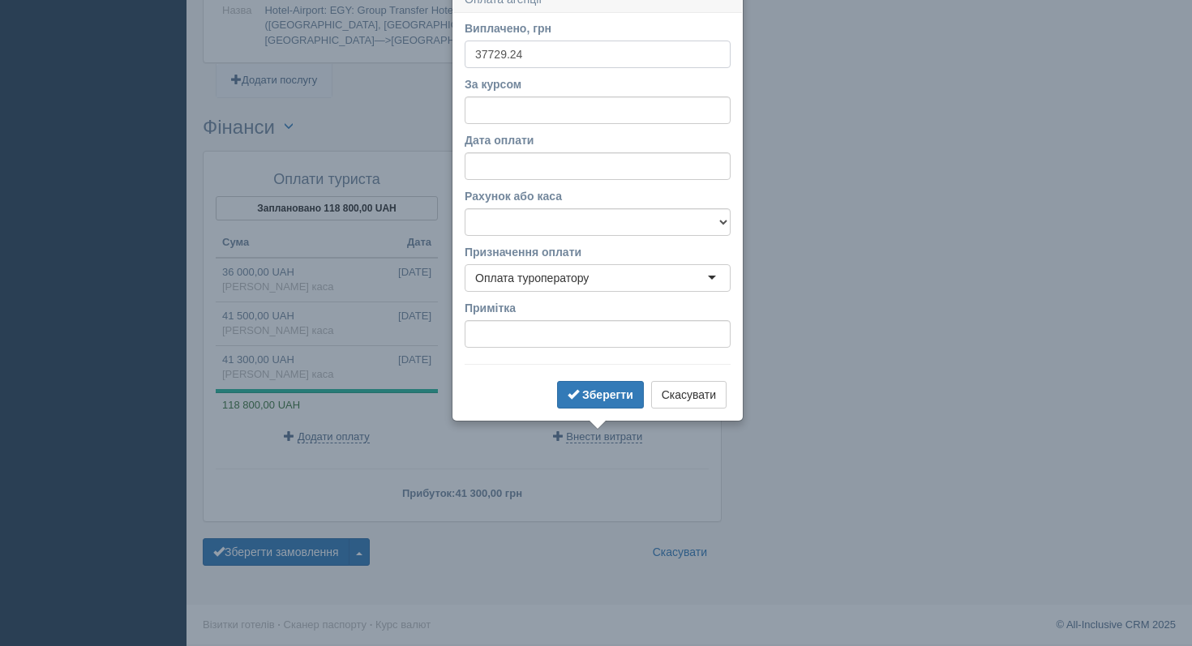
type input "37729.24"
click at [565, 111] on input "За курсом" at bounding box center [598, 110] width 266 height 28
type input "48.38"
click at [600, 223] on select "Банківський рахунок Готівкова каса" at bounding box center [598, 222] width 266 height 28
select select "1189"
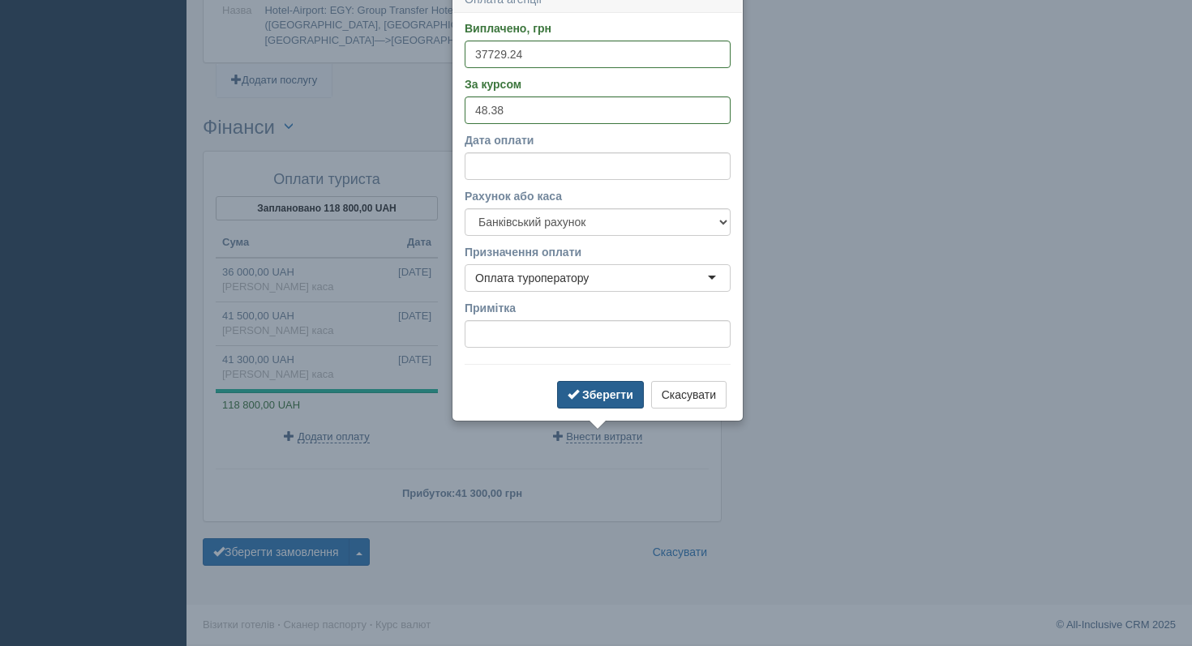
click at [589, 389] on b "Зберегти" at bounding box center [607, 394] width 51 height 13
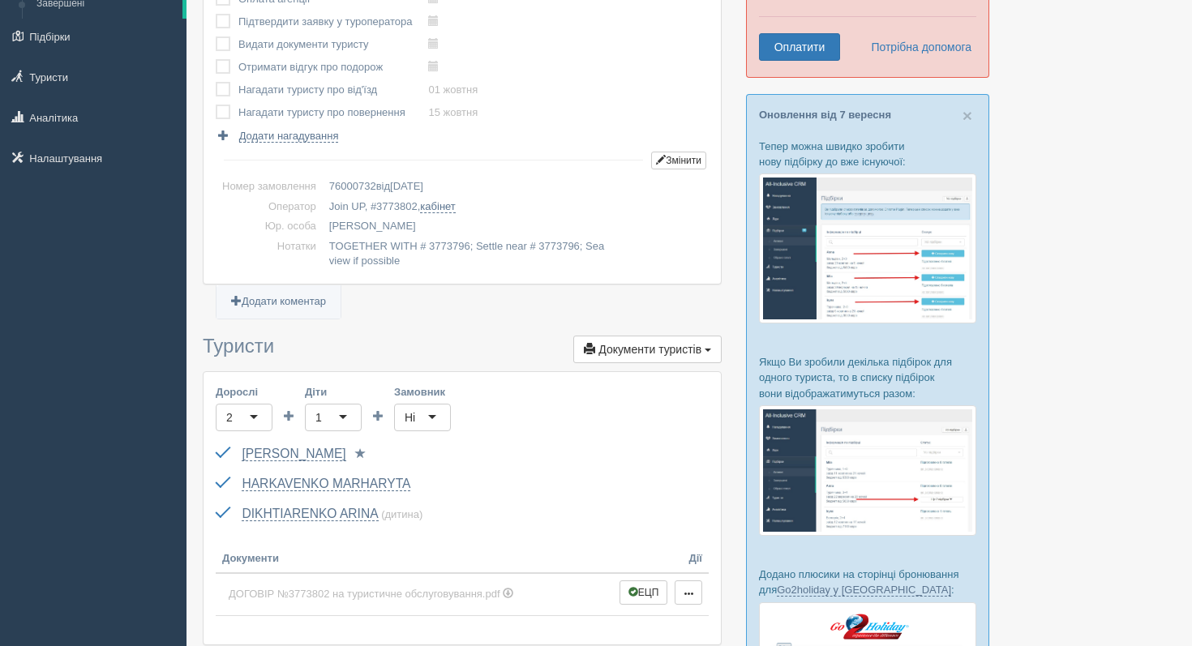
scroll to position [0, 0]
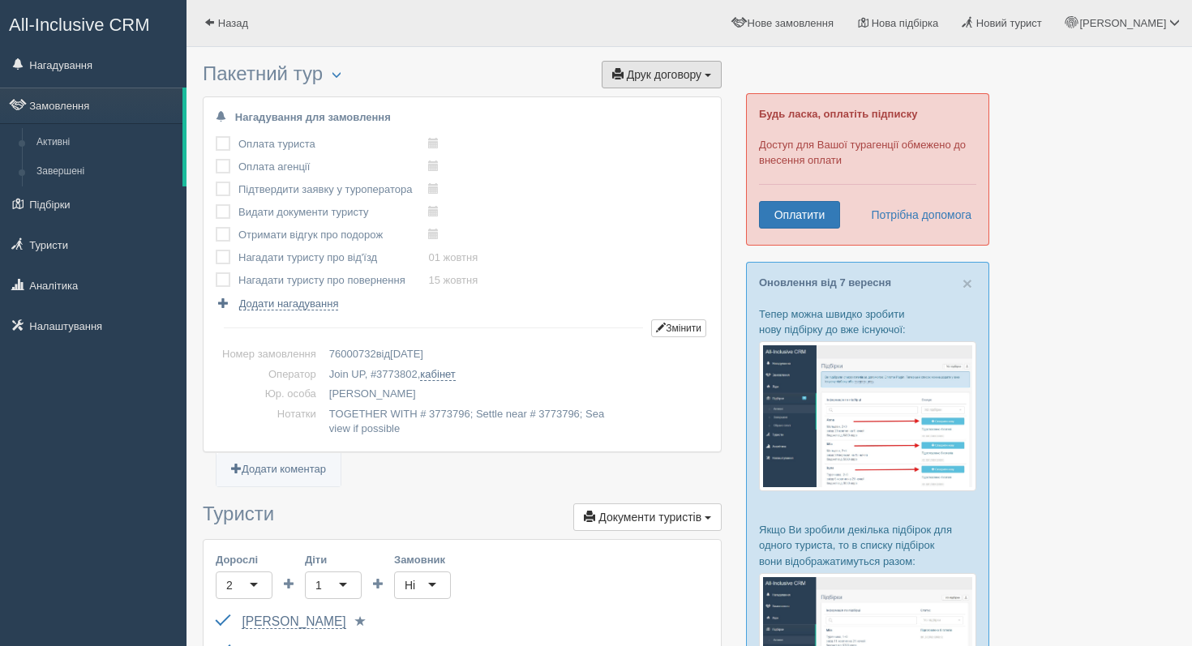
click at [701, 66] on button "Друк договору Друк" at bounding box center [662, 75] width 120 height 28
click at [674, 109] on link "Join UP" at bounding box center [611, 104] width 220 height 27
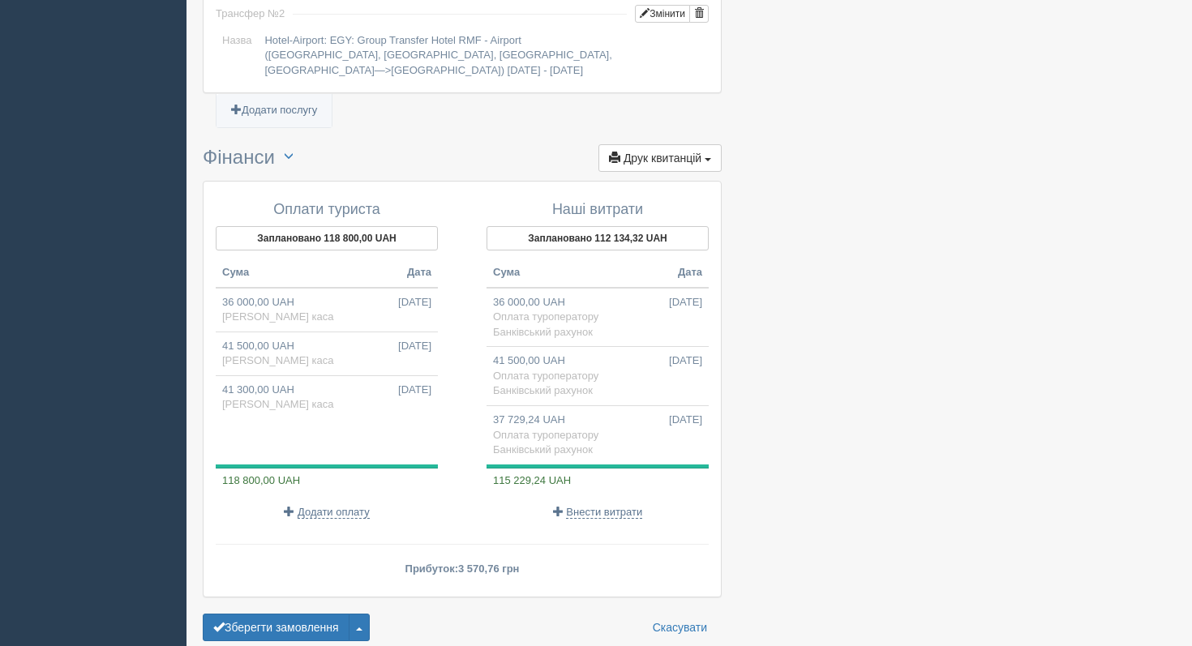
scroll to position [1712, 0]
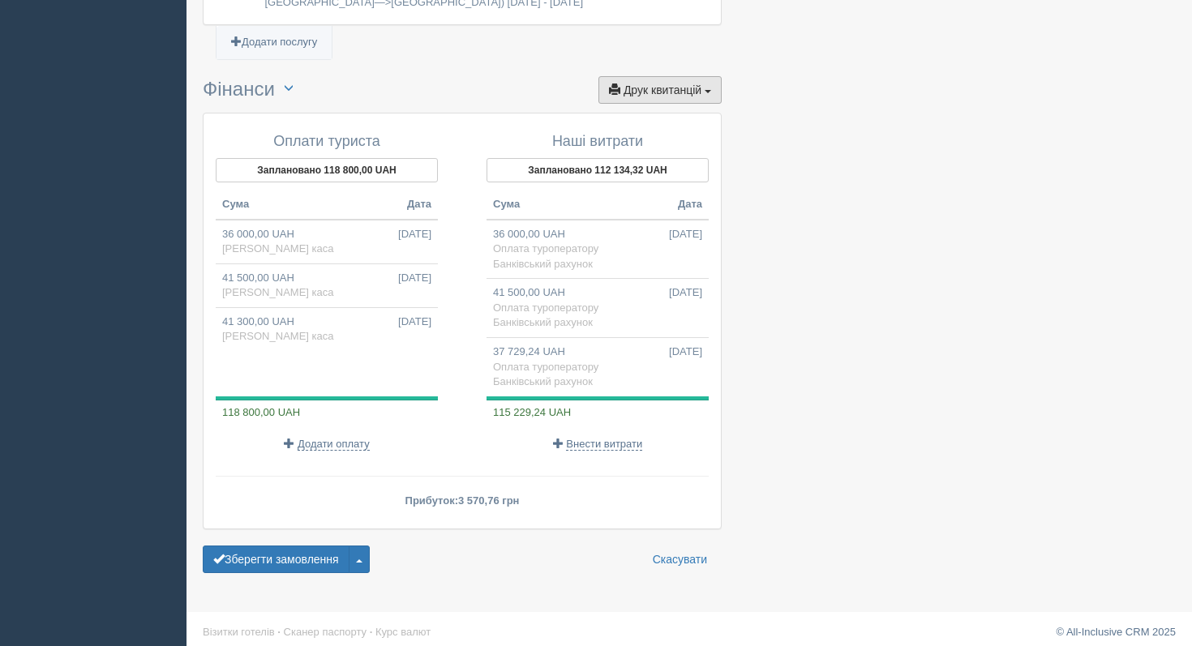
click at [625, 91] on span "Друк квитанцій" at bounding box center [662, 90] width 78 height 13
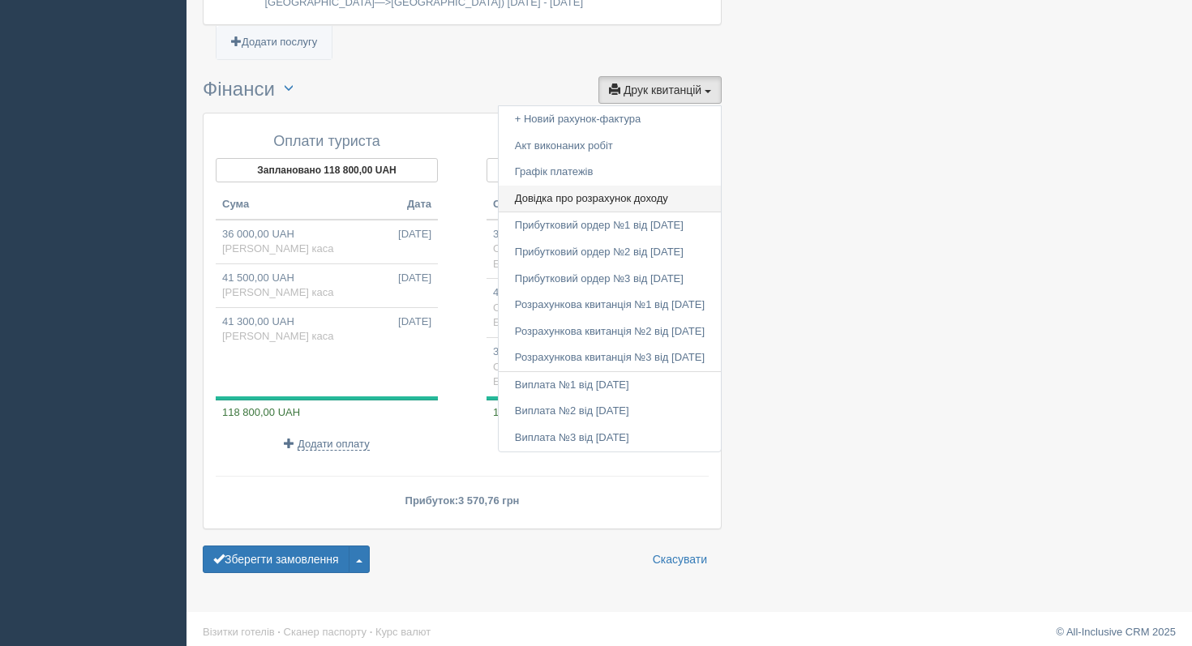
click at [598, 197] on link "Довідка про розрахунок доходу" at bounding box center [610, 199] width 222 height 27
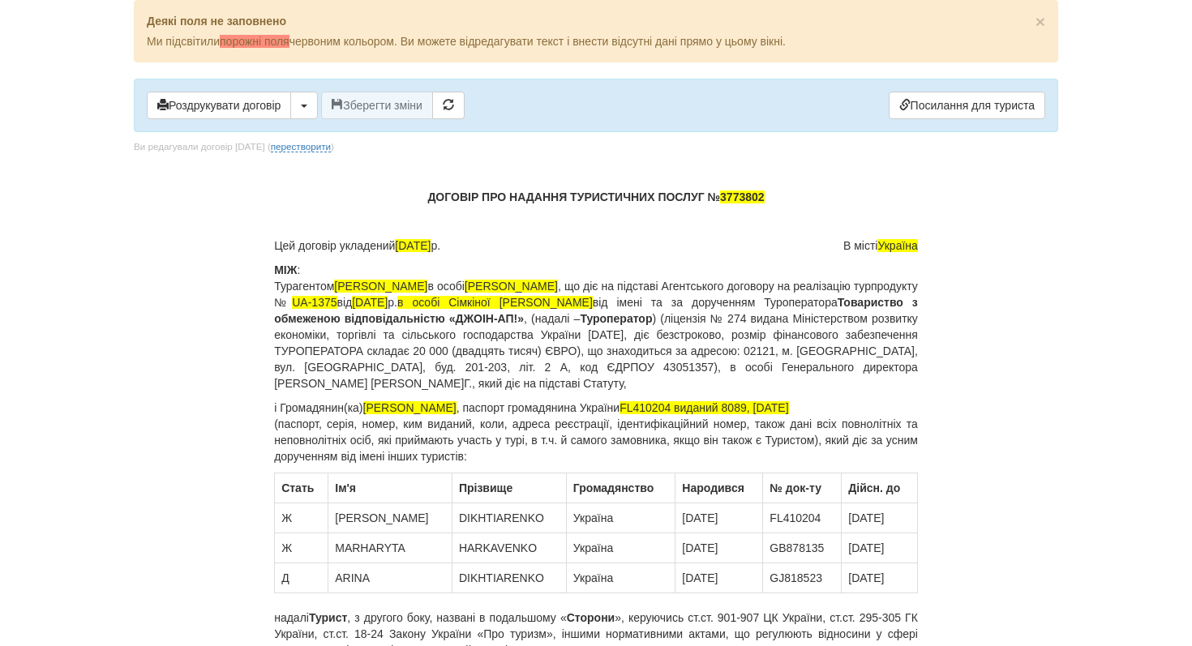
click at [459, 88] on div "Роздрукувати договір Скачати PDF Зберегти зміни Посилання для туриста" at bounding box center [596, 106] width 924 height 54
click at [460, 96] on button "button" at bounding box center [448, 106] width 32 height 28
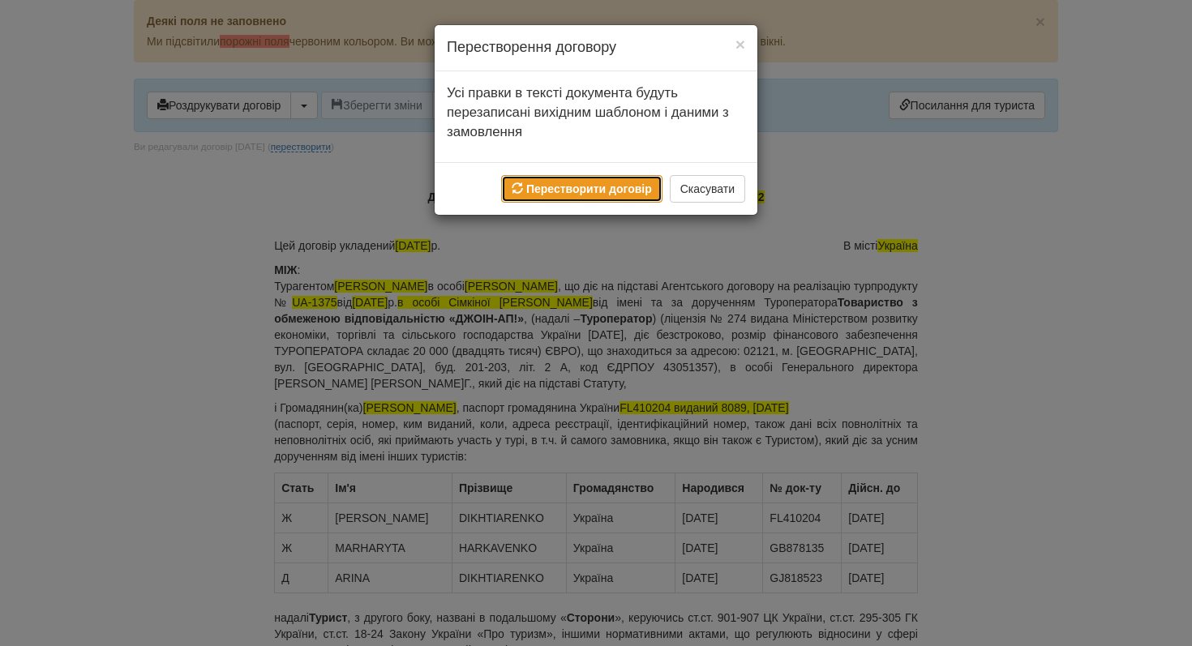
click at [568, 197] on button "Перестворити договір" at bounding box center [581, 189] width 161 height 28
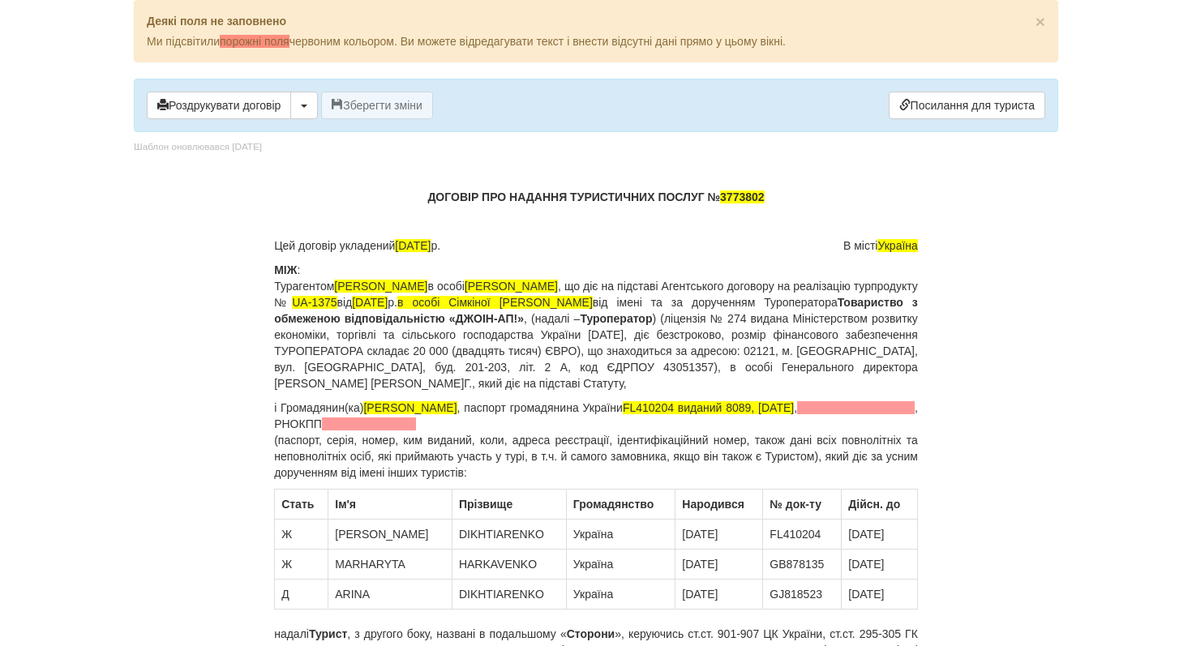
drag, startPoint x: 915, startPoint y: 246, endPoint x: 925, endPoint y: 249, distance: 10.0
click at [915, 246] on span "Україна" at bounding box center [897, 245] width 40 height 13
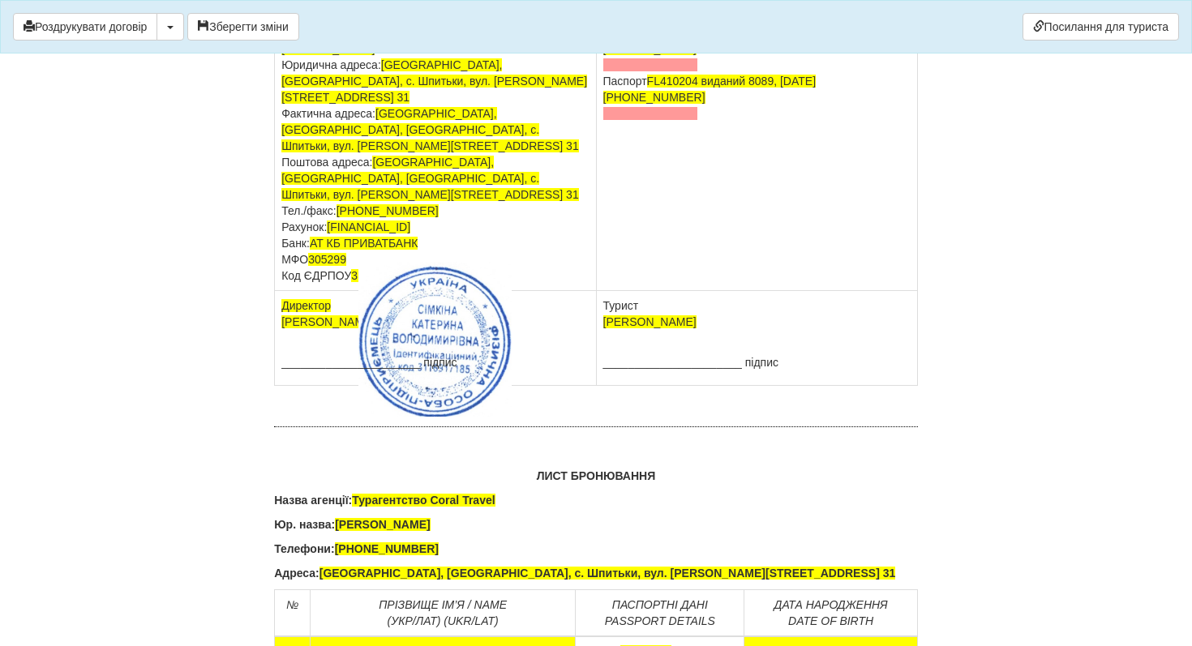
scroll to position [10203, 0]
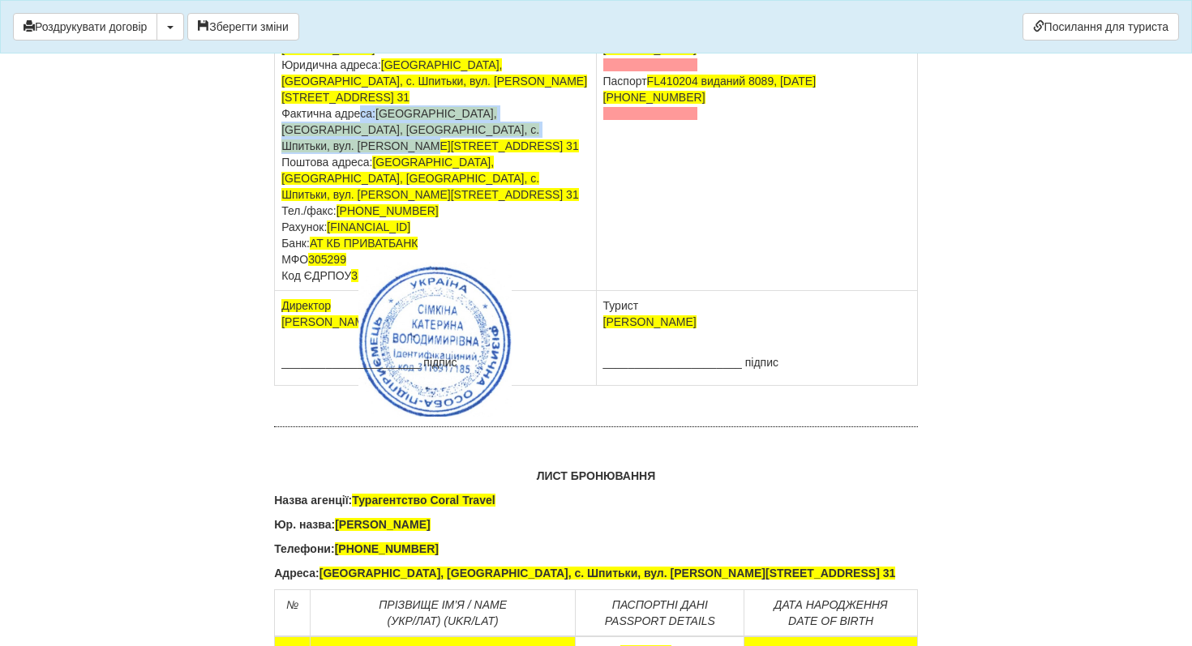
drag, startPoint x: 285, startPoint y: 417, endPoint x: 360, endPoint y: 454, distance: 83.4
click at [360, 291] on td "[PERSON_NAME] Юридична адреса: [GEOGRAPHIC_DATA], [GEOGRAPHIC_DATA], с. Шпитьки…" at bounding box center [435, 162] width 321 height 257
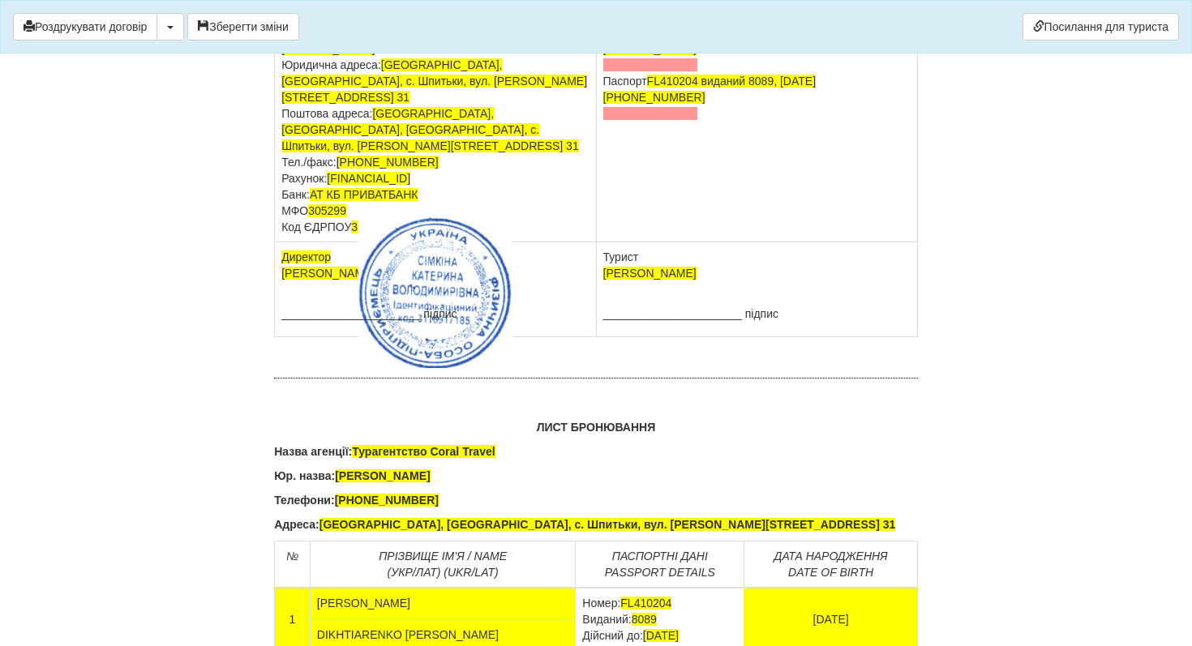
scroll to position [10202, 0]
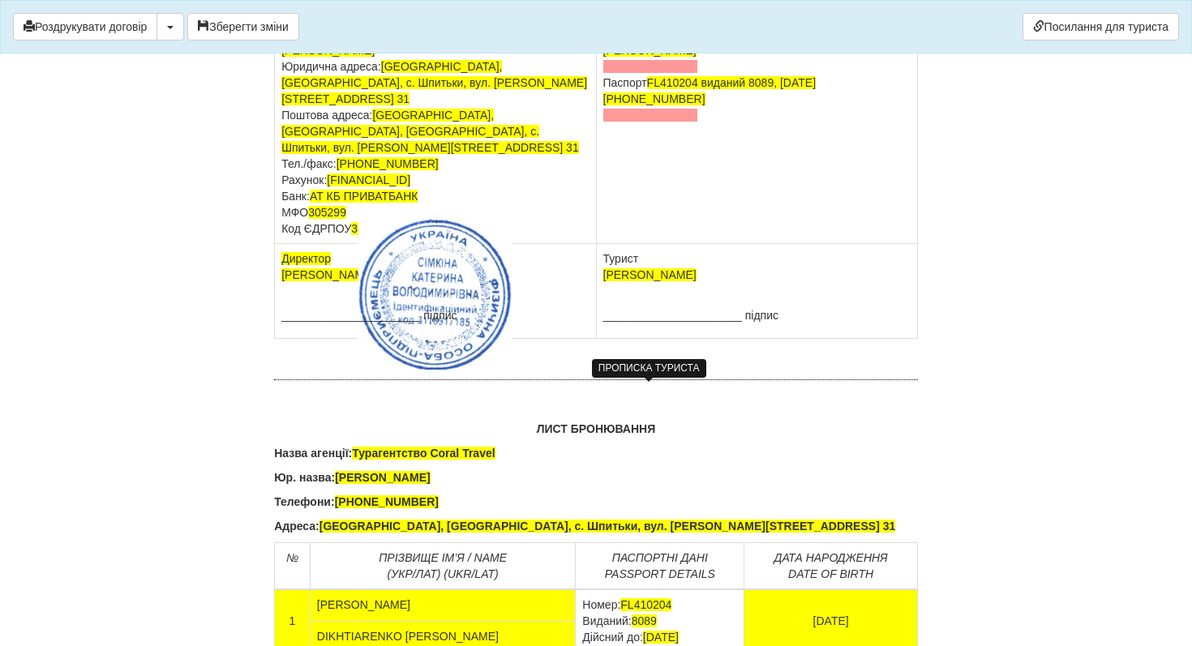
click at [618, 73] on span at bounding box center [650, 66] width 95 height 13
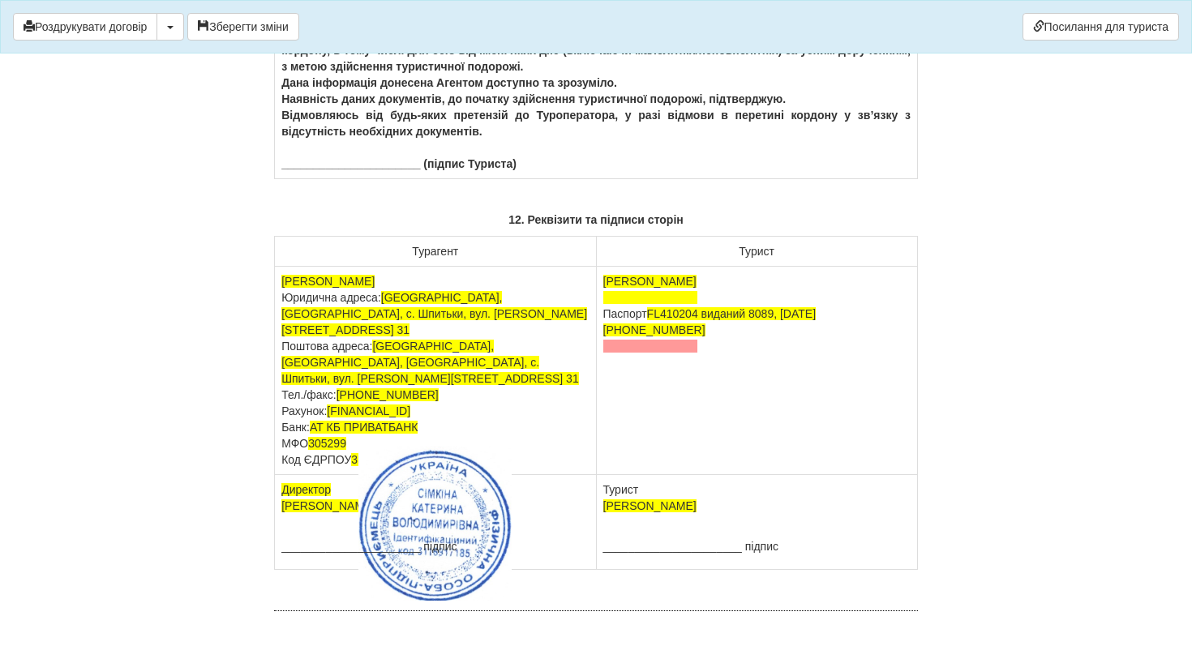
scroll to position [9972, 0]
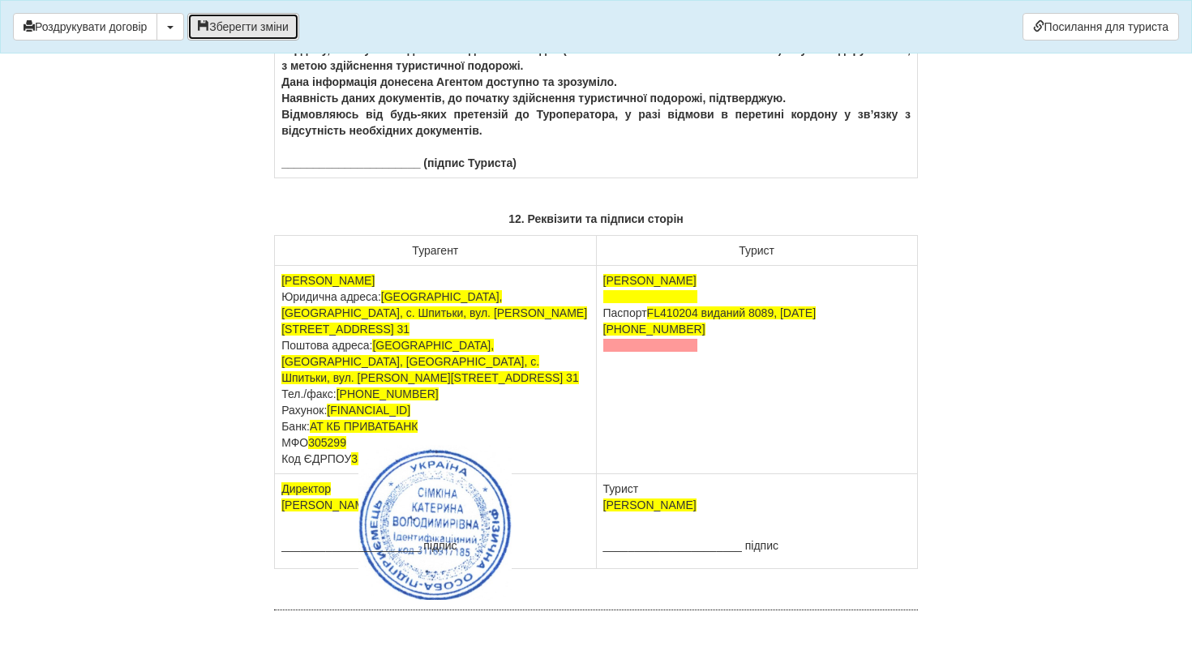
click at [285, 31] on button "Зберегти зміни" at bounding box center [243, 27] width 112 height 28
click at [152, 24] on button "Роздрукувати договір" at bounding box center [85, 27] width 144 height 28
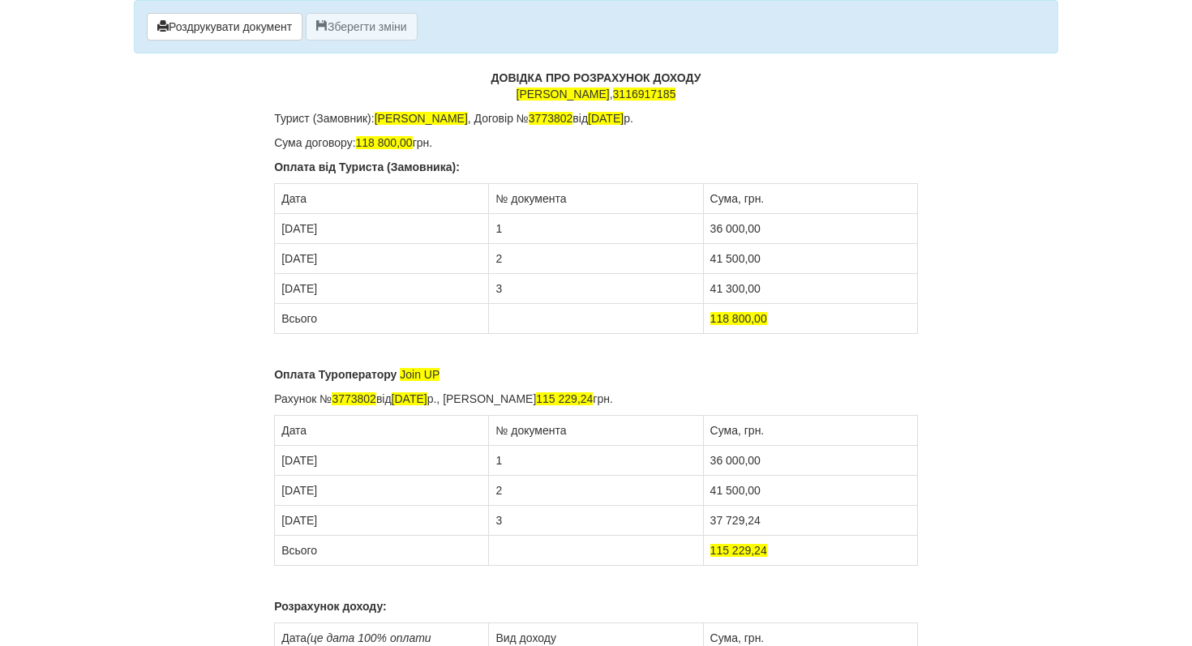
click at [465, 371] on p "Оплата Туроператору Join UP" at bounding box center [596, 374] width 644 height 16
click at [527, 377] on span "Join UP ТОВ "ДЖОІН_АП!"" at bounding box center [470, 374] width 140 height 13
drag, startPoint x: 366, startPoint y: 32, endPoint x: 346, endPoint y: 33, distance: 20.3
click at [366, 32] on button "Зберегти зміни" at bounding box center [362, 27] width 112 height 28
click at [276, 20] on button "Роздрукувати документ" at bounding box center [225, 27] width 156 height 28
